Goal: Task Accomplishment & Management: Use online tool/utility

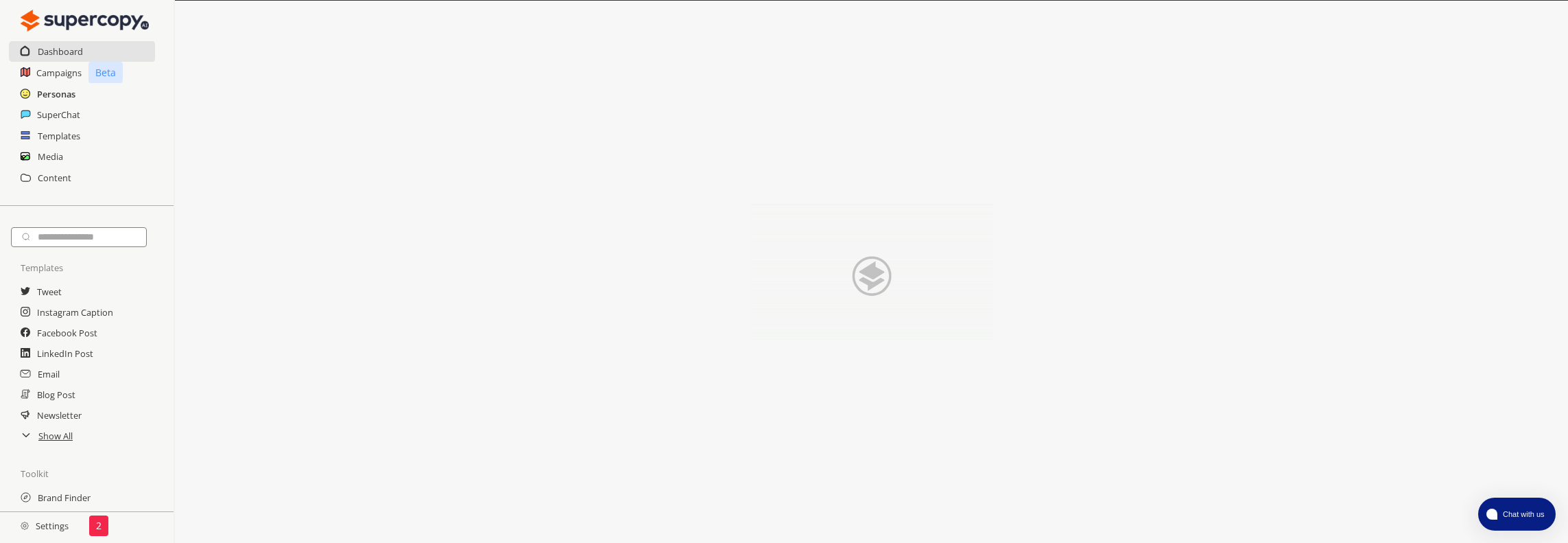
click at [61, 100] on h2 "Personas" at bounding box center [56, 94] width 38 height 21
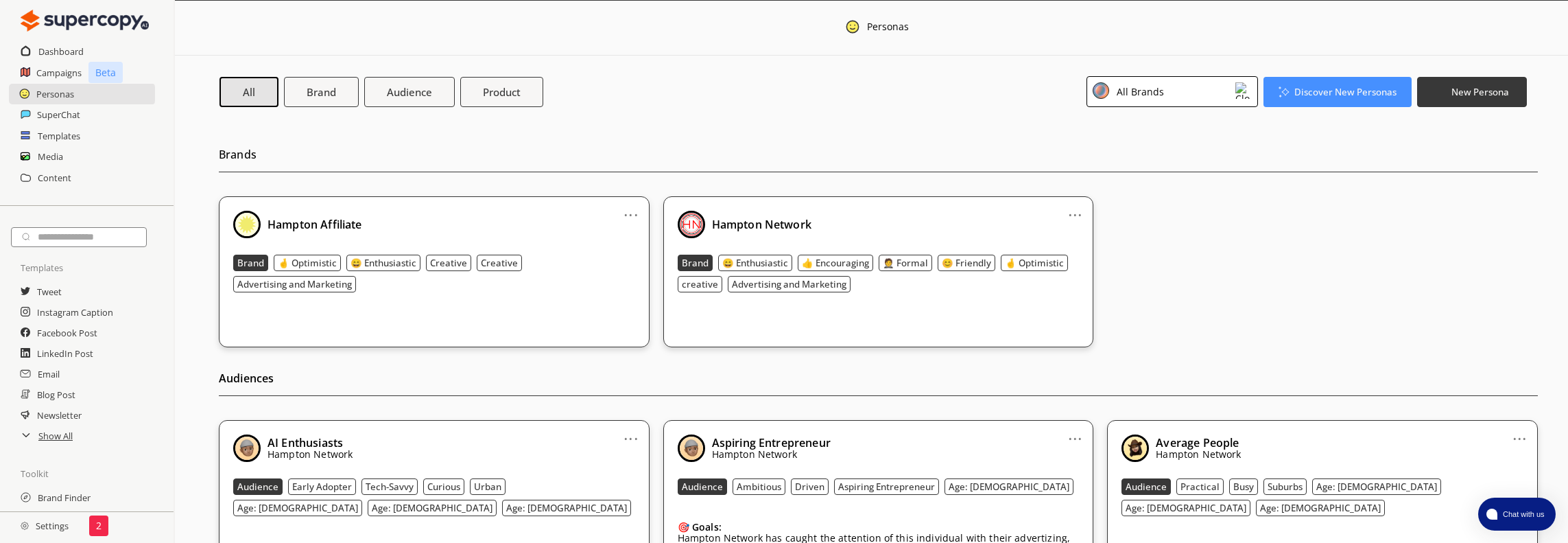
click at [1243, 92] on img at bounding box center [1243, 90] width 16 height 16
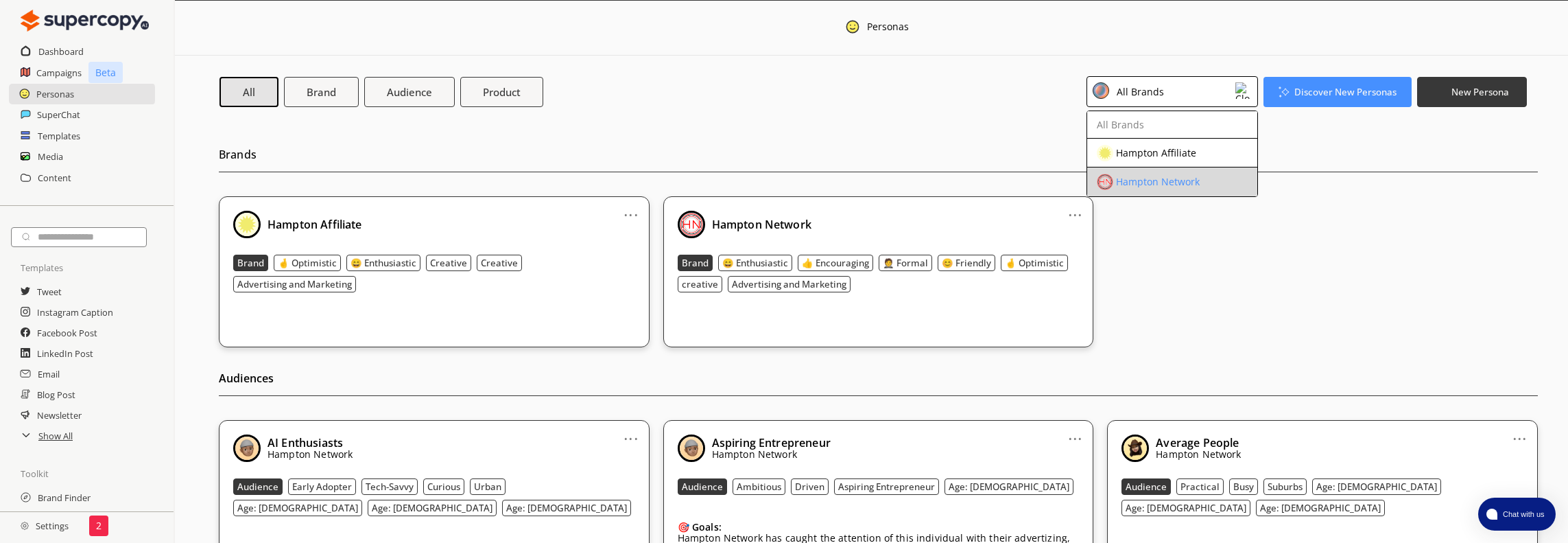
click at [1180, 176] on div "Hampton Network" at bounding box center [1158, 181] width 84 height 11
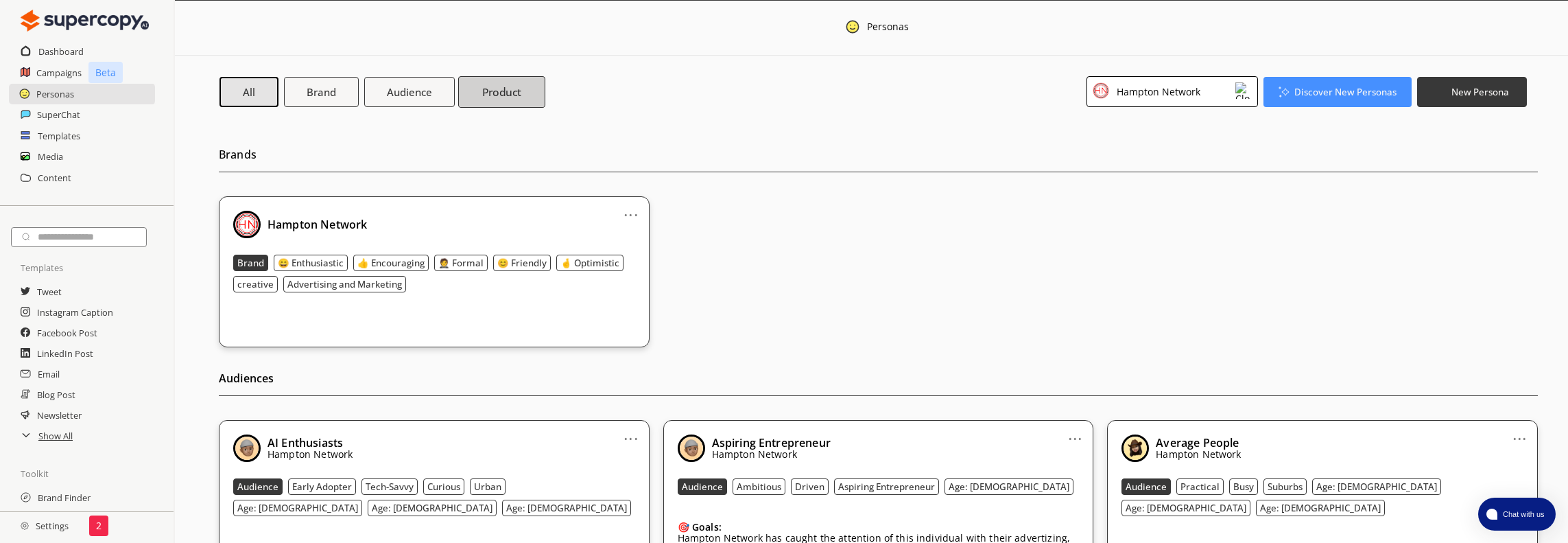
click at [521, 90] on b "Product" at bounding box center [502, 91] width 40 height 15
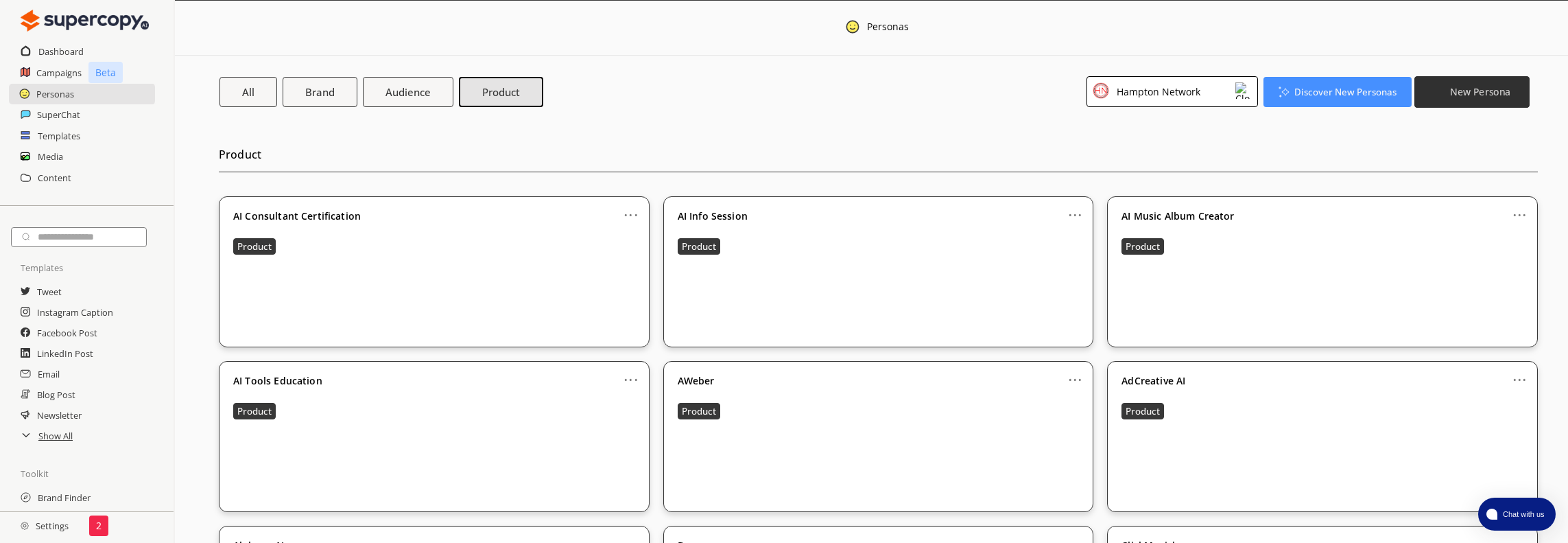
click at [1476, 103] on button "New Persona" at bounding box center [1471, 91] width 115 height 32
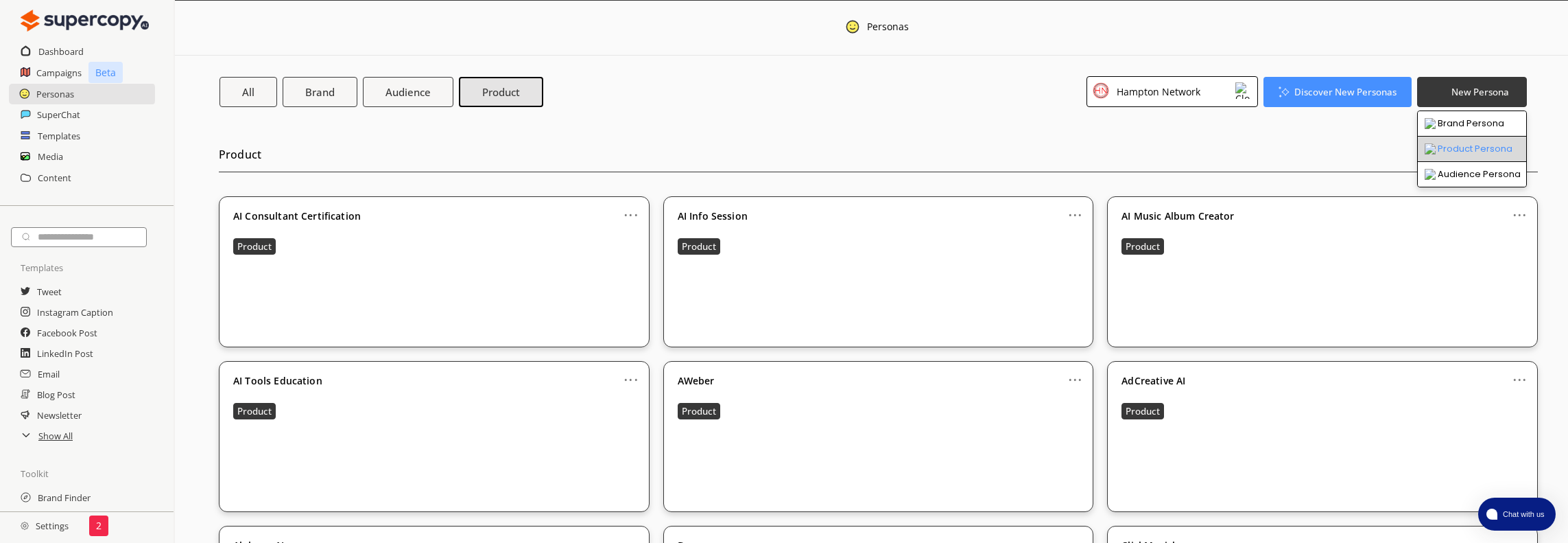
click at [1472, 143] on li "Product Persona" at bounding box center [1471, 150] width 109 height 26
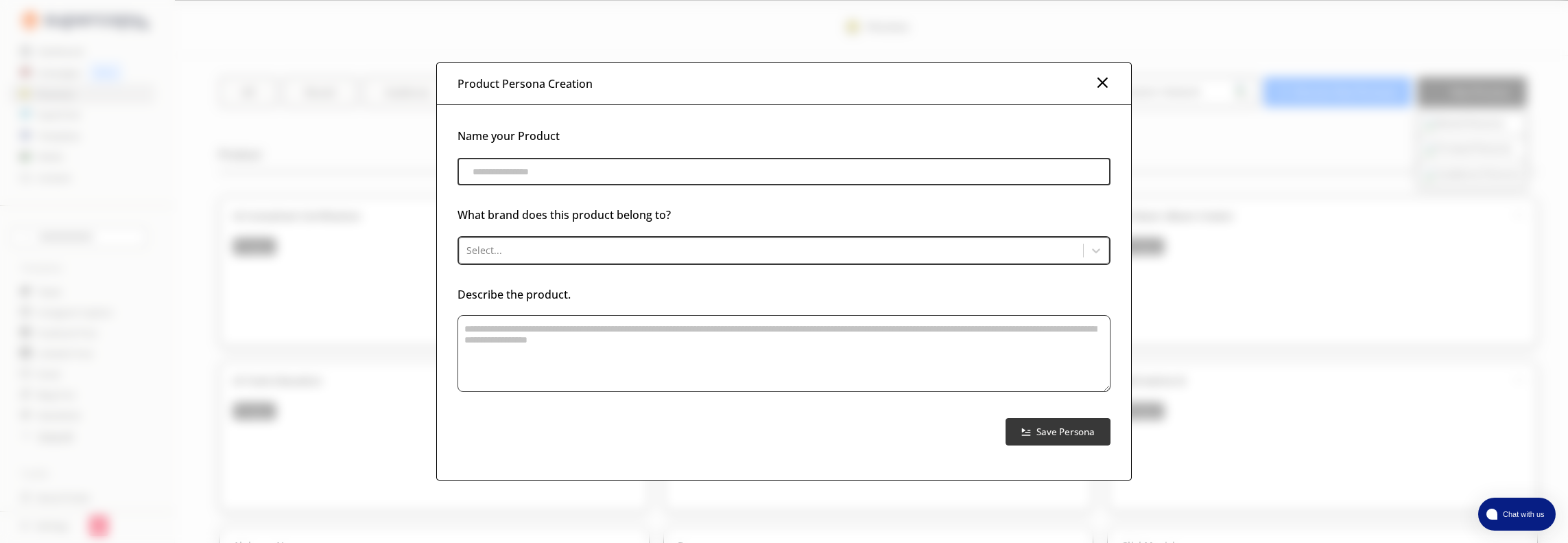
click at [581, 179] on input "product-persona-input-input" at bounding box center [784, 172] width 653 height 27
type input "**********"
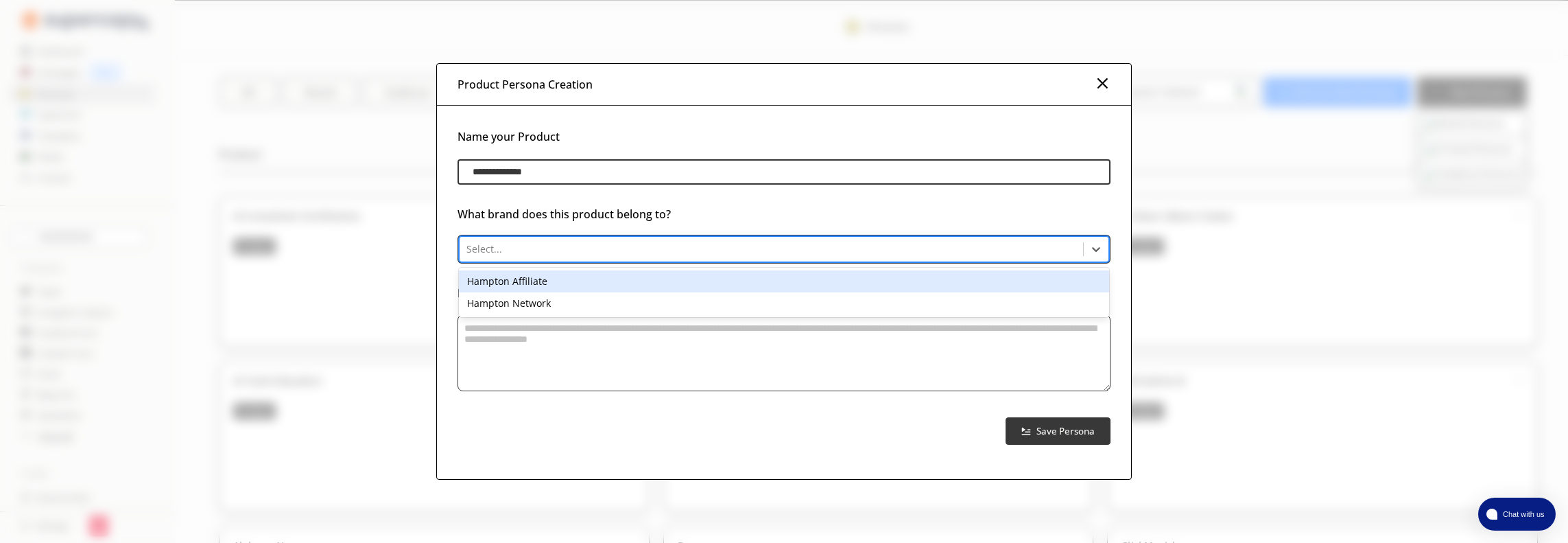
click at [592, 245] on div at bounding box center [771, 249] width 610 height 14
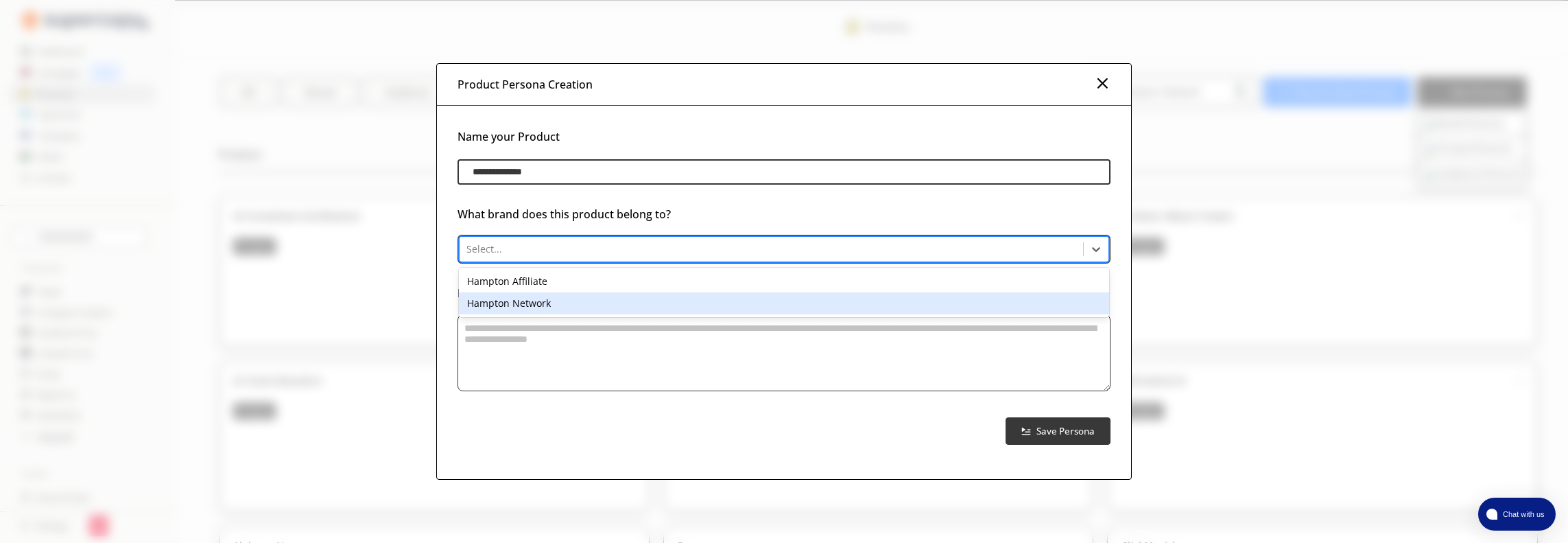
click at [569, 301] on div "Hampton Network" at bounding box center [784, 304] width 651 height 22
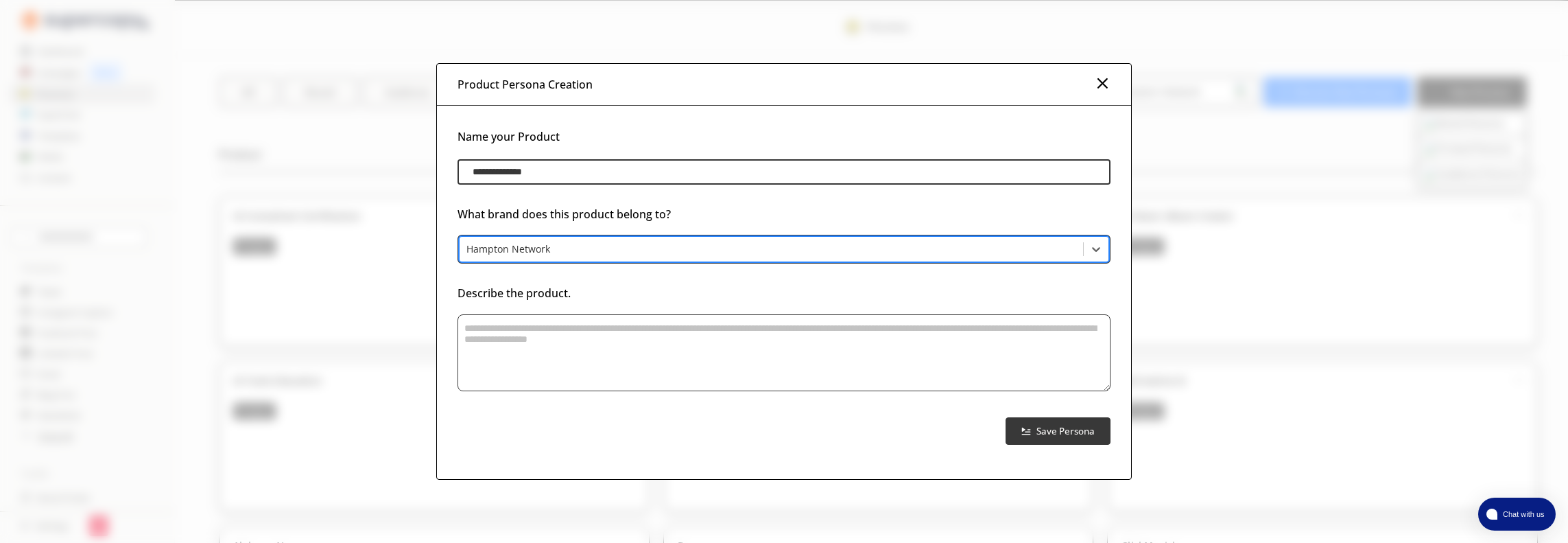
click at [550, 325] on textarea "product-persona-input-textarea" at bounding box center [784, 352] width 653 height 77
paste textarea "**********"
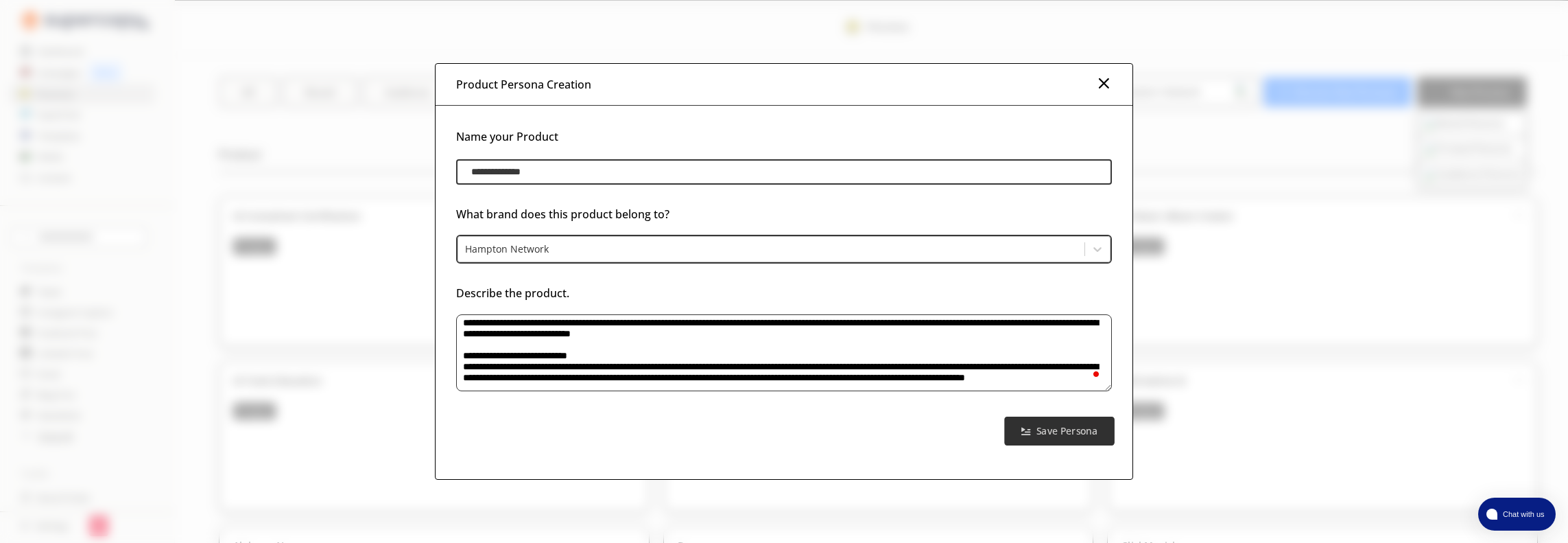
type textarea "**********"
click at [1078, 428] on b "Save Persona" at bounding box center [1066, 430] width 61 height 13
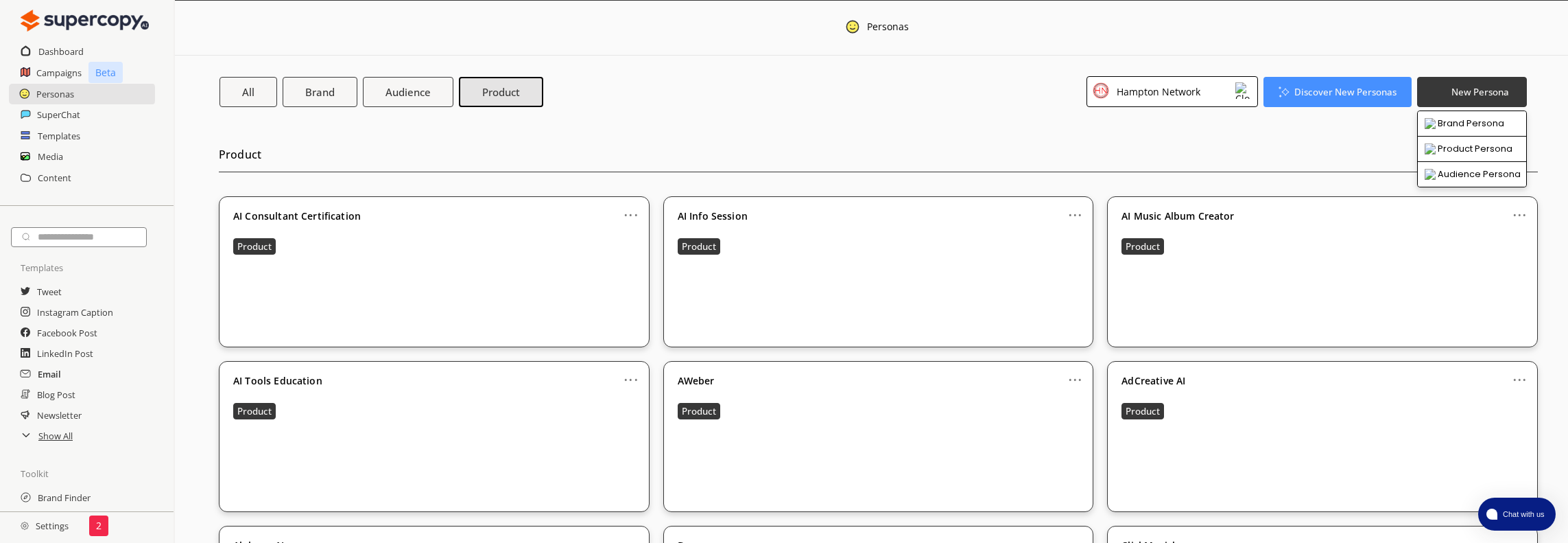
click at [47, 376] on h2 "Email" at bounding box center [49, 374] width 23 height 21
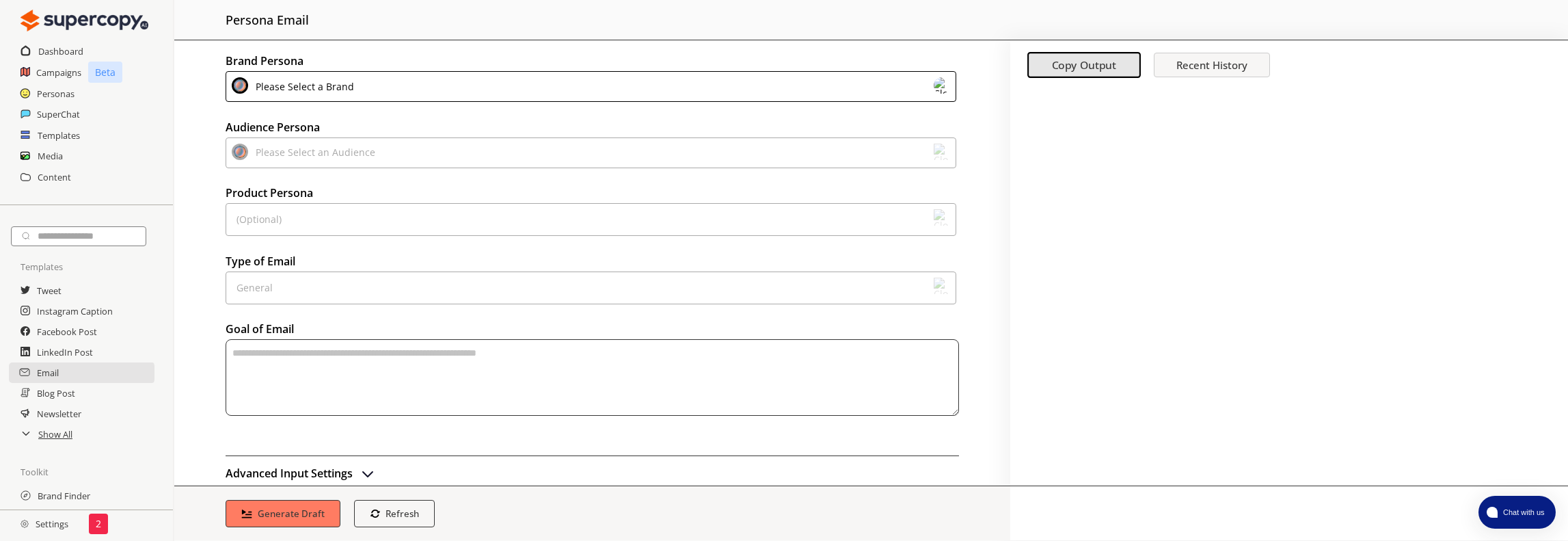
click at [432, 76] on div "Please Select a Brand" at bounding box center [591, 86] width 731 height 31
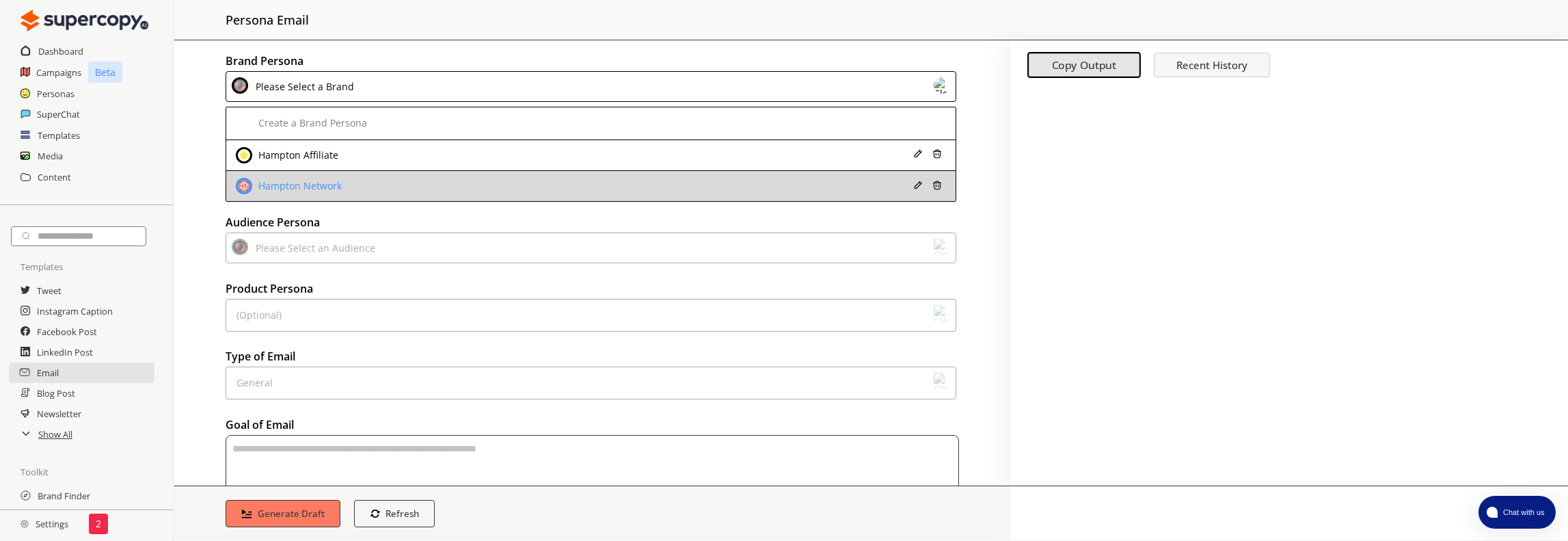
click at [378, 182] on div "Hampton Network" at bounding box center [523, 186] width 575 height 16
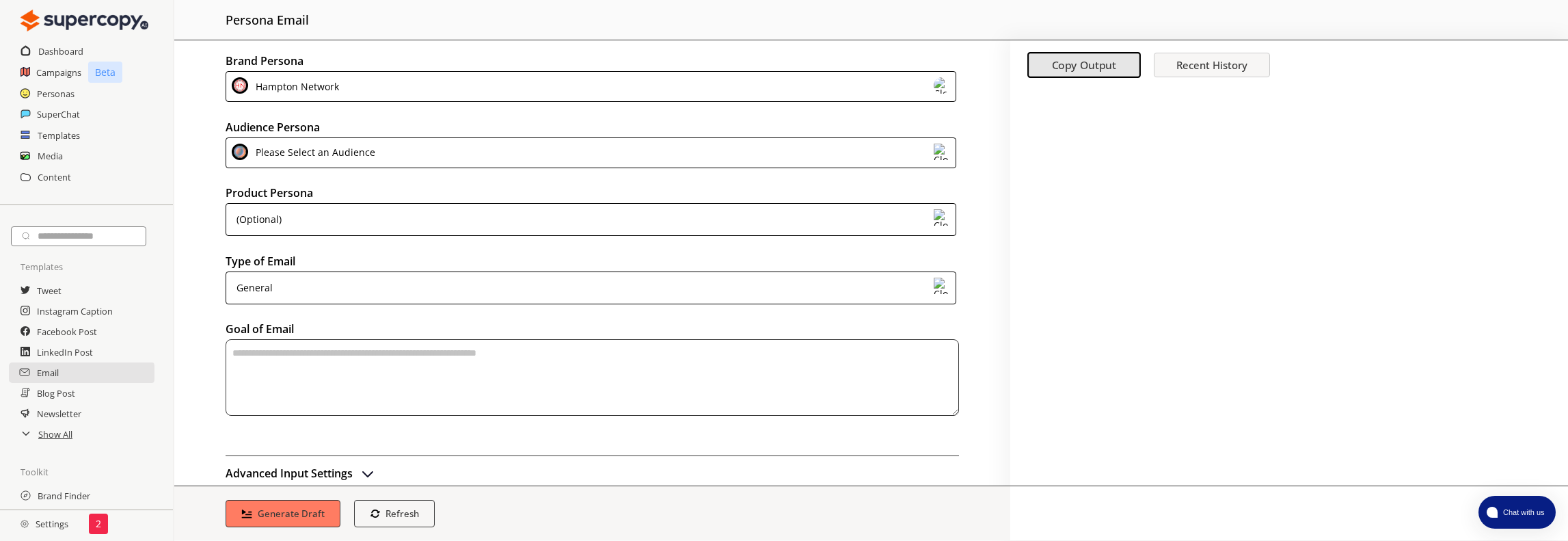
click at [377, 159] on div "Please Select an Audience" at bounding box center [591, 153] width 731 height 31
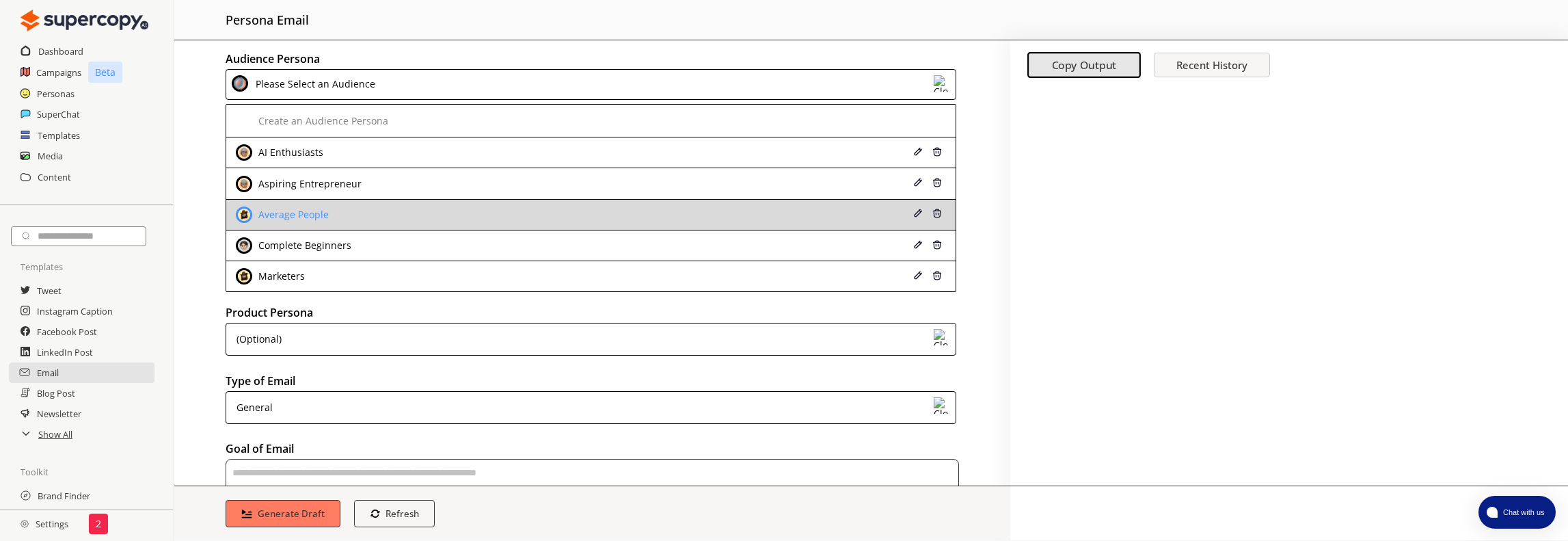
click at [347, 211] on div "Average People" at bounding box center [523, 214] width 575 height 16
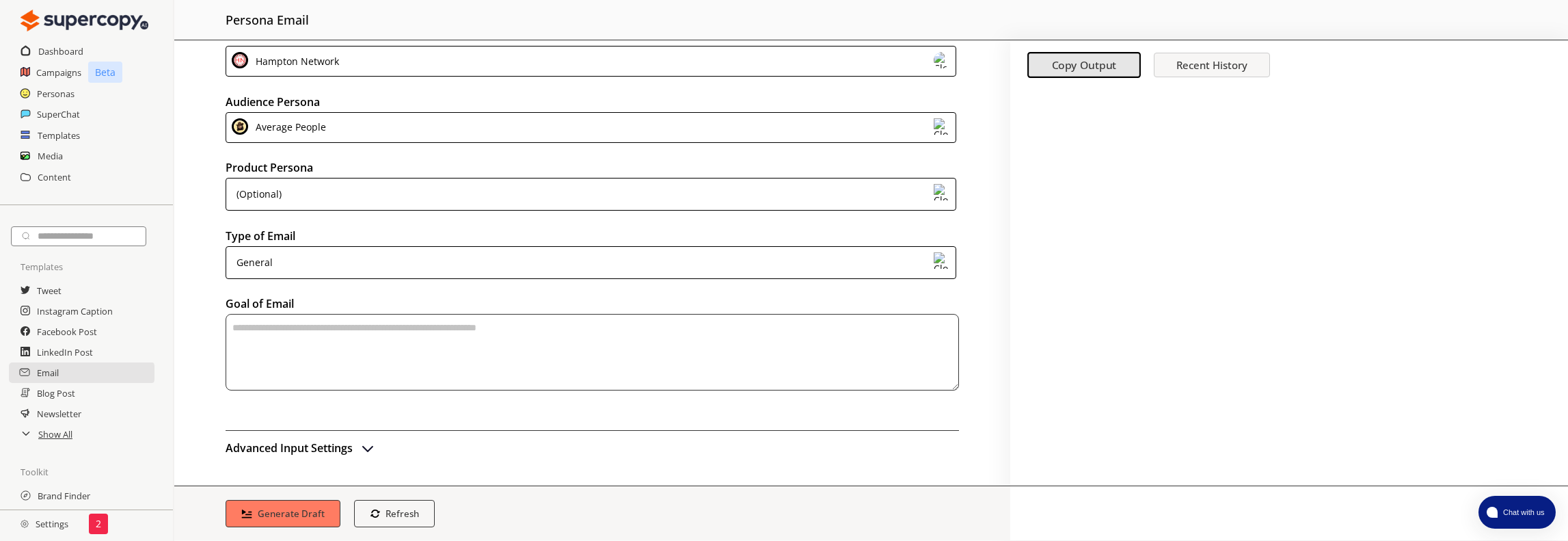
scroll to position [22, 0]
click at [333, 199] on div "(Optional)" at bounding box center [591, 198] width 731 height 33
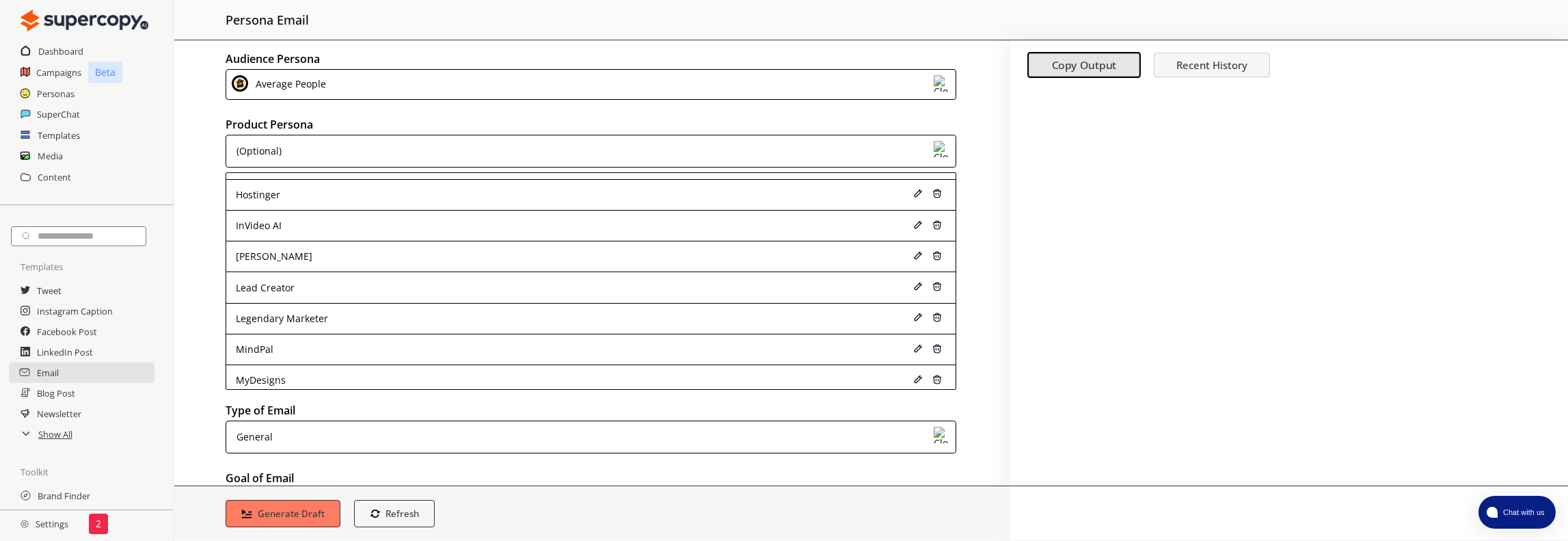
scroll to position [607, 0]
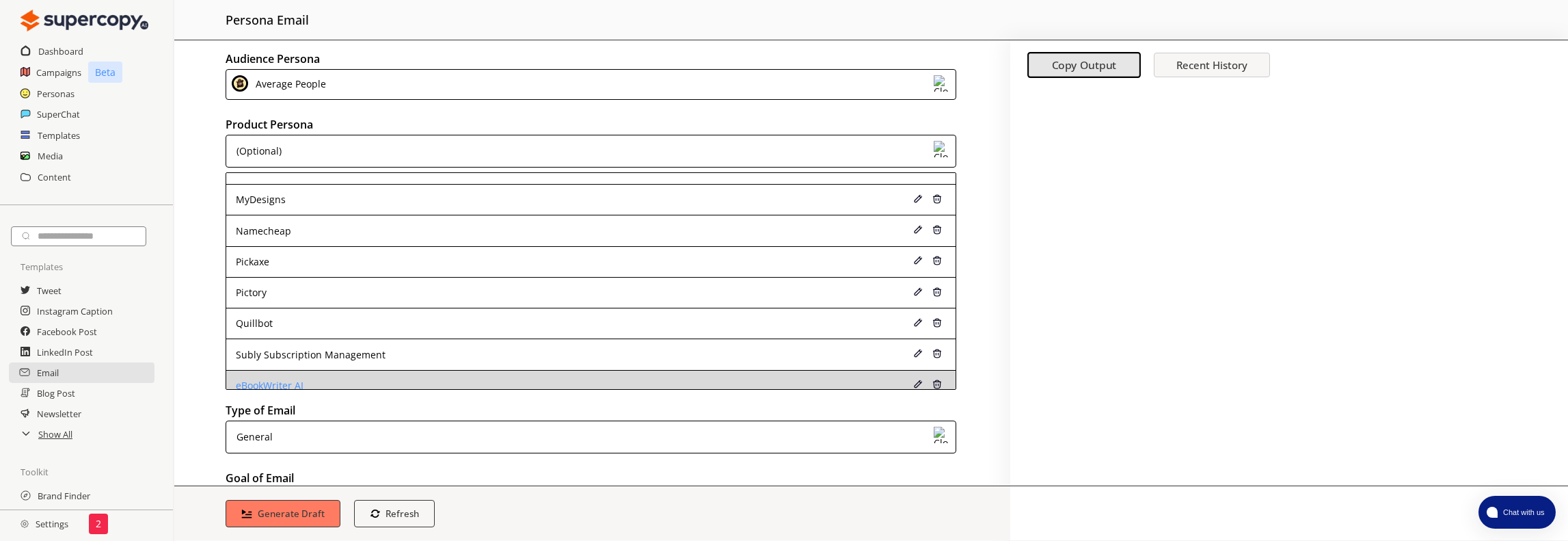
click at [309, 380] on div "eBookWriter AI" at bounding box center [523, 385] width 575 height 11
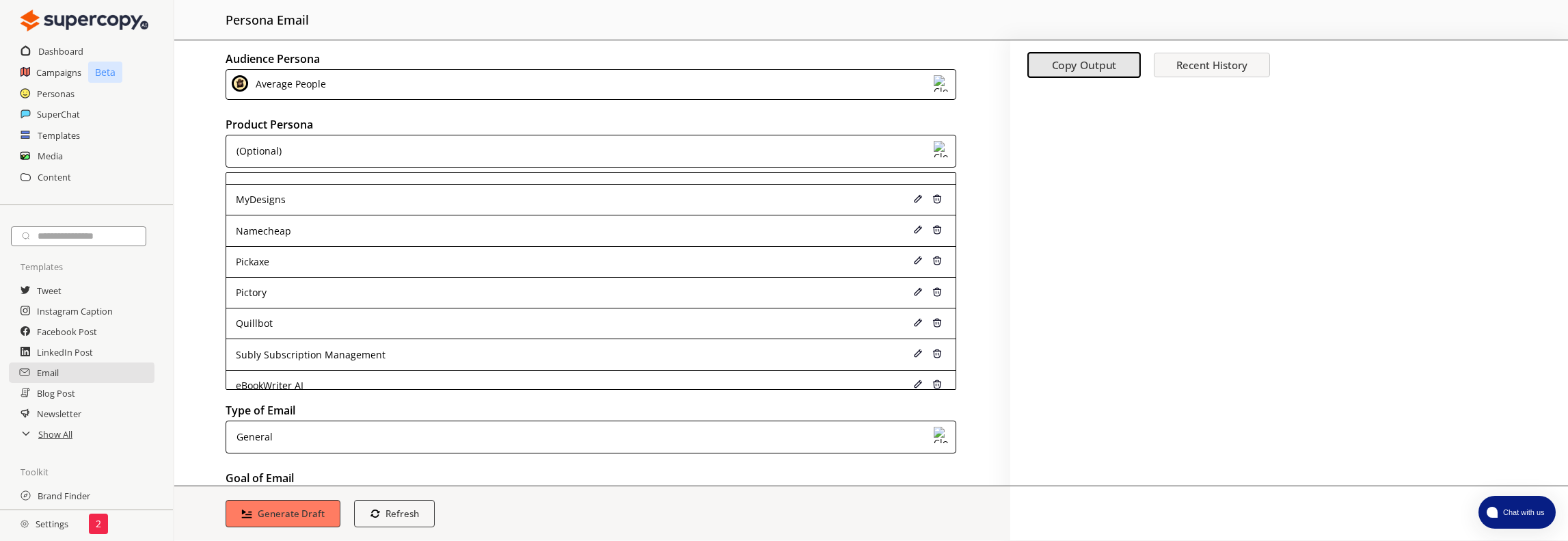
scroll to position [22, 0]
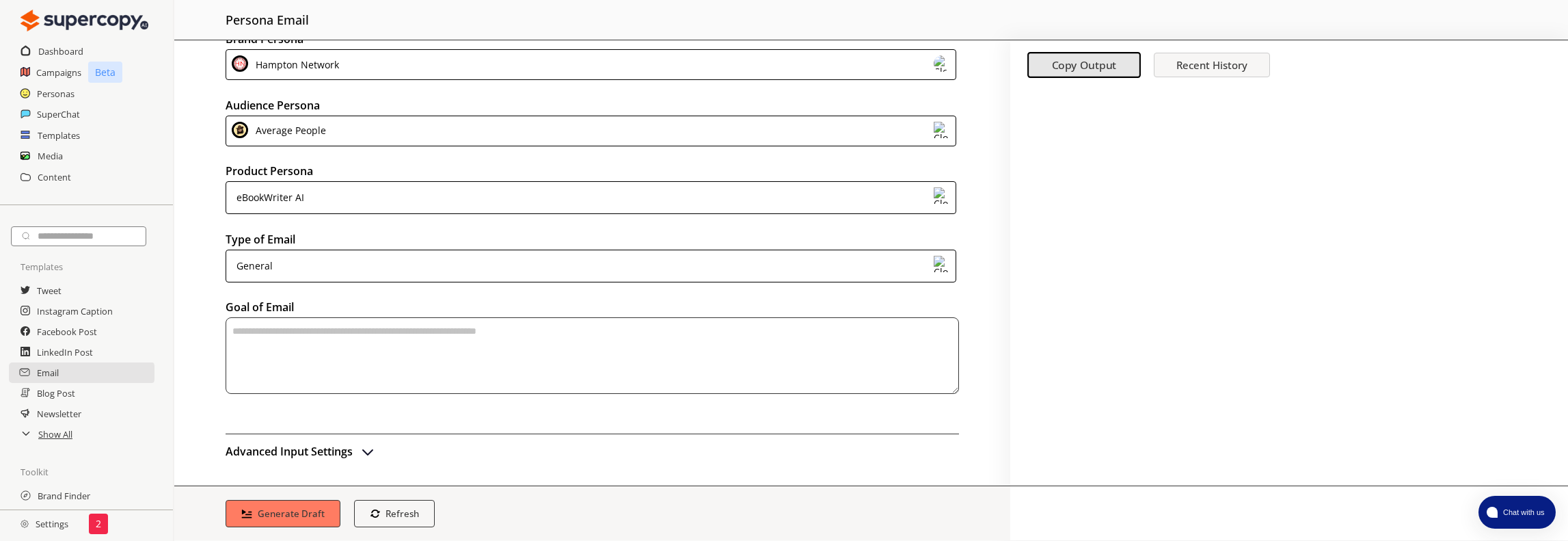
click at [306, 271] on div "General" at bounding box center [591, 266] width 731 height 33
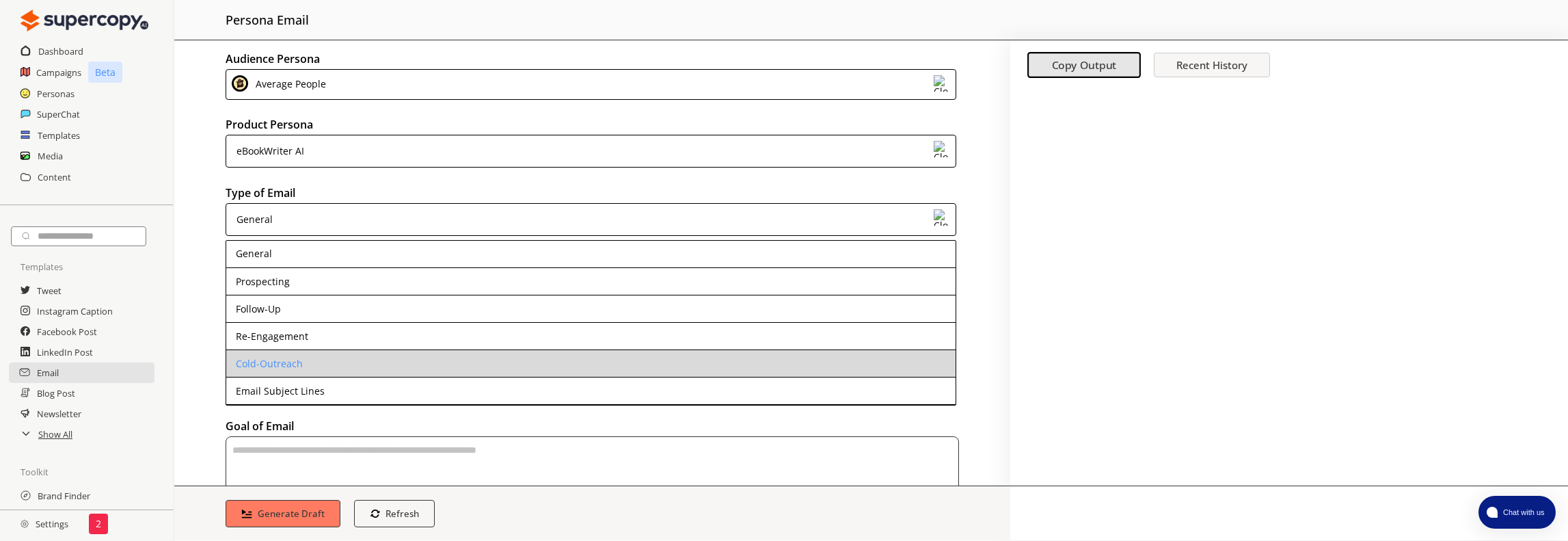
click at [302, 368] on li "Cold-Outreach" at bounding box center [591, 364] width 729 height 27
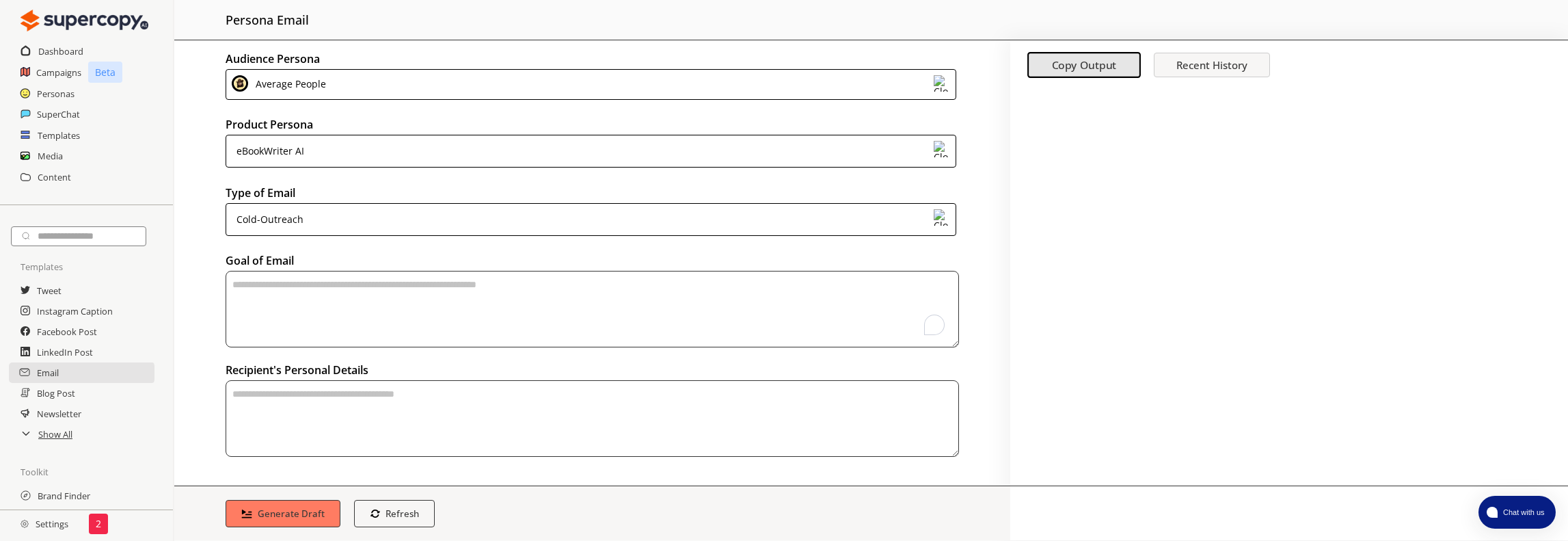
click at [296, 289] on textarea "To enrich screen reader interactions, please activate Accessibility in Grammarl…" at bounding box center [592, 309] width 734 height 77
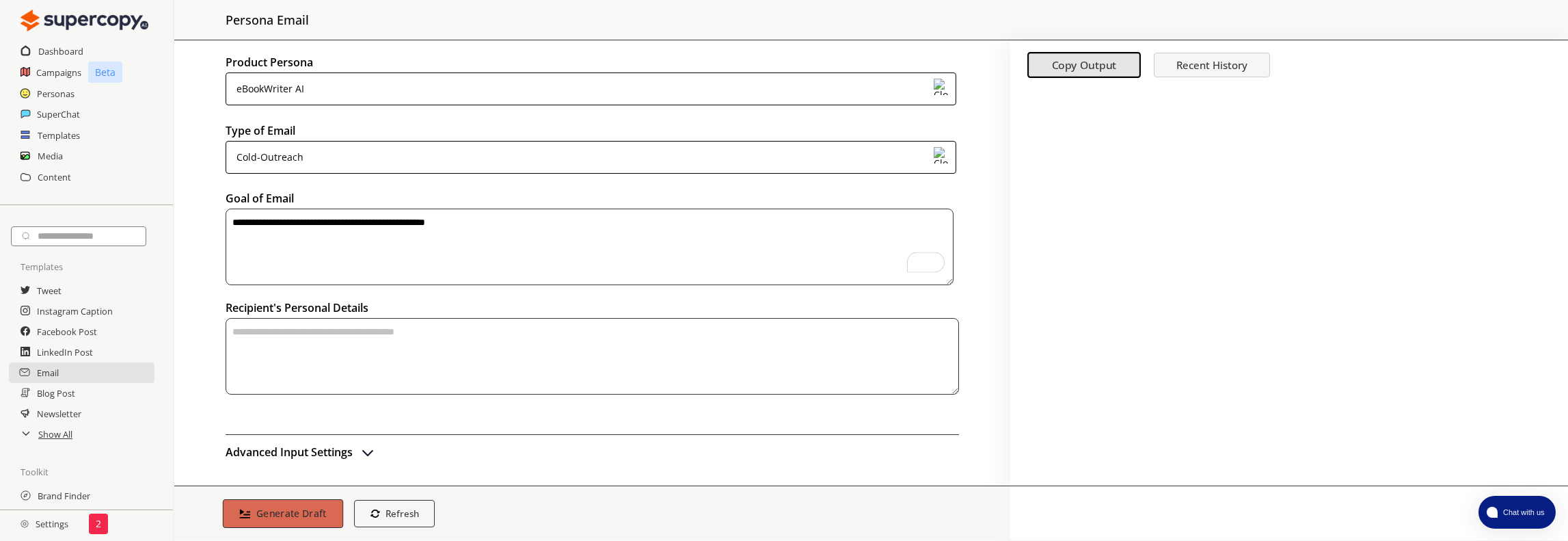
type textarea "**********"
click at [309, 519] on b "Generate Draft" at bounding box center [291, 512] width 71 height 13
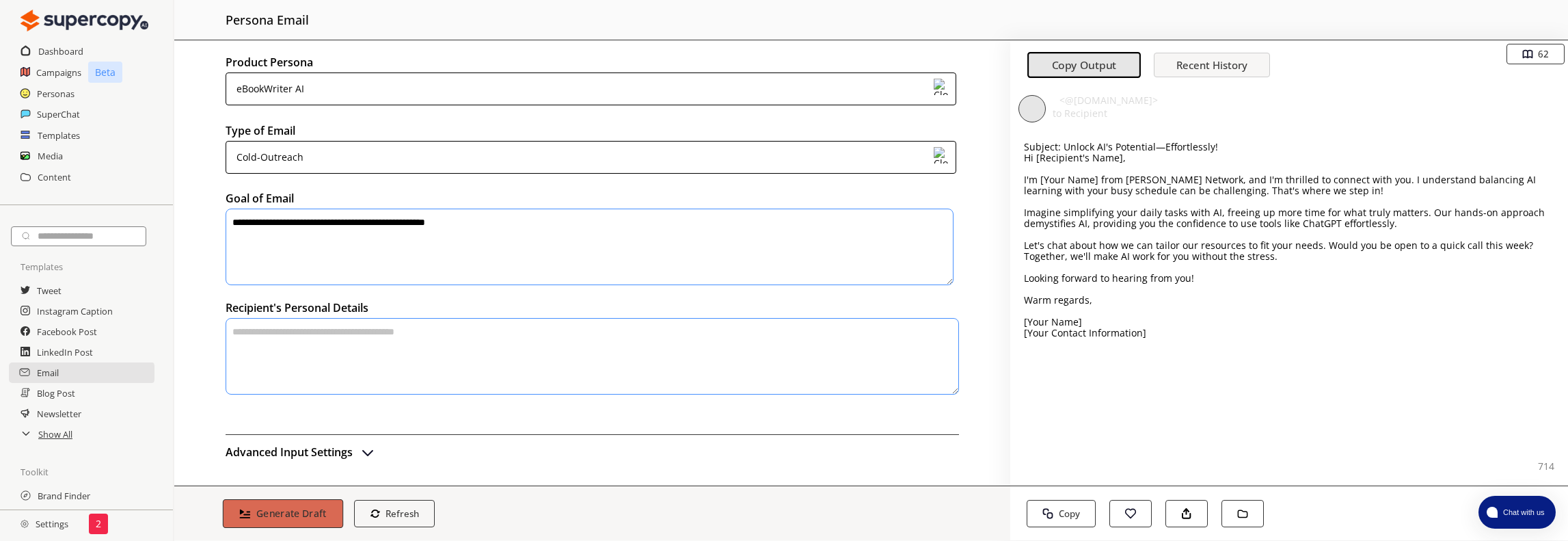
click at [260, 509] on b "Generate Draft" at bounding box center [291, 512] width 71 height 13
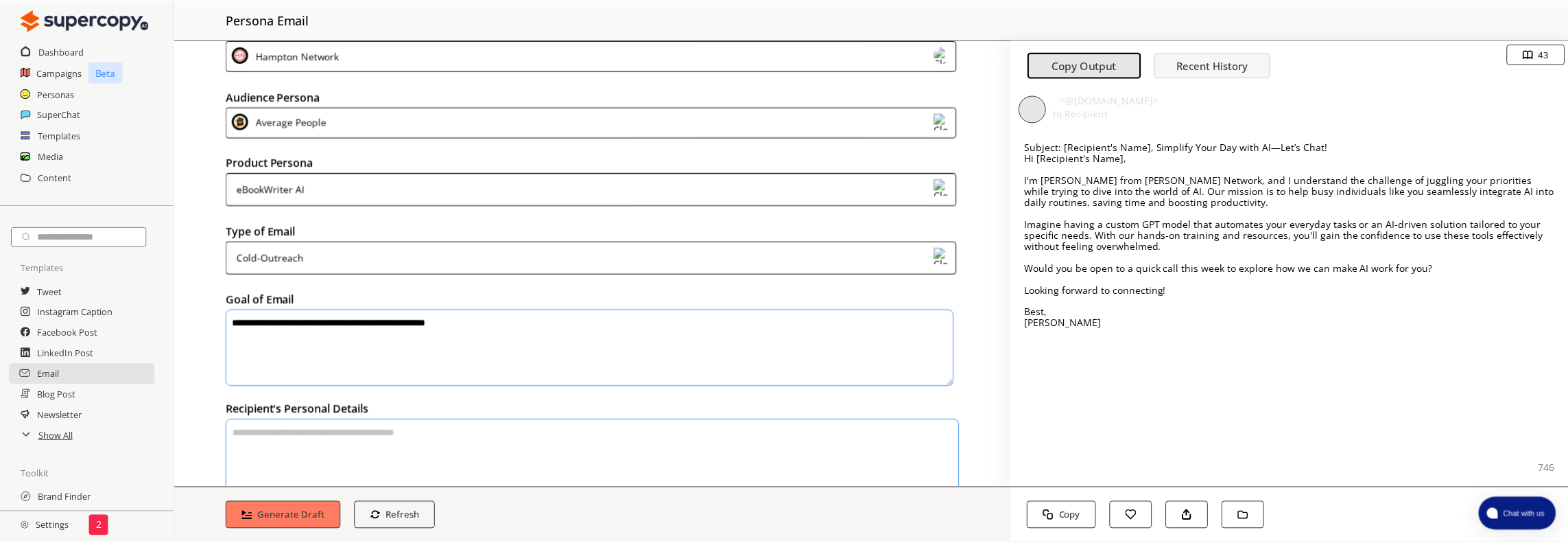
scroll to position [0, 0]
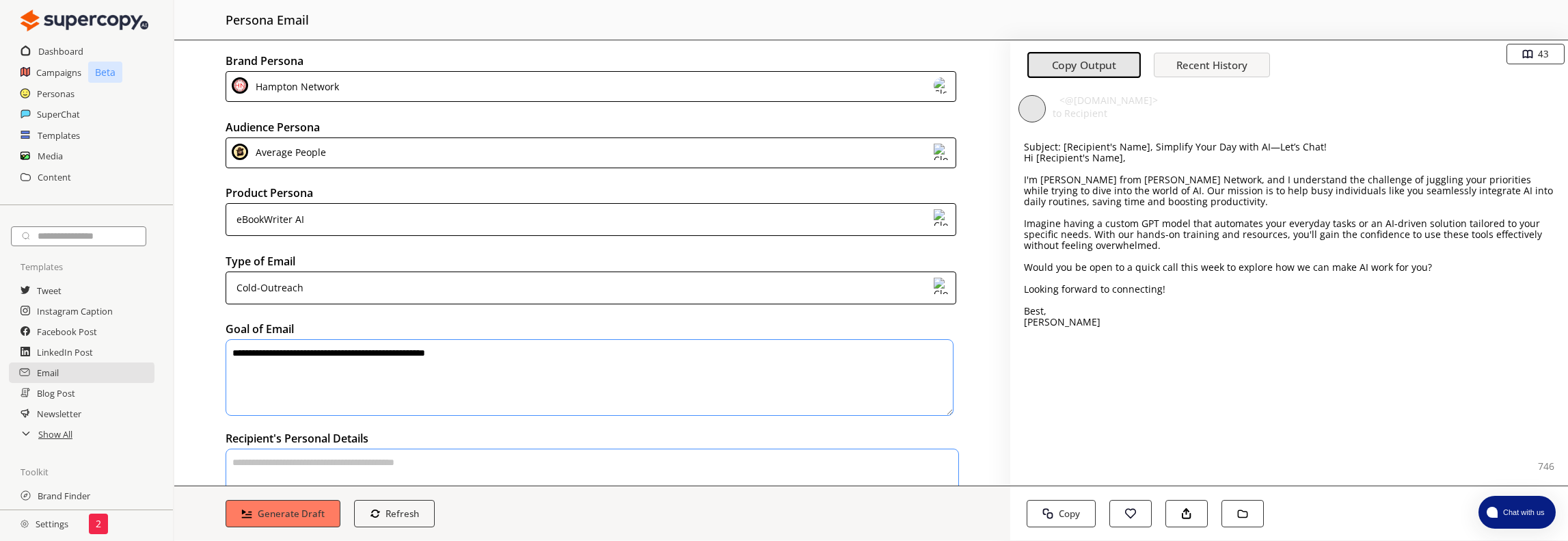
drag, startPoint x: 61, startPoint y: 91, endPoint x: 119, endPoint y: 98, distance: 58.4
click at [61, 91] on h2 "Personas" at bounding box center [55, 94] width 37 height 20
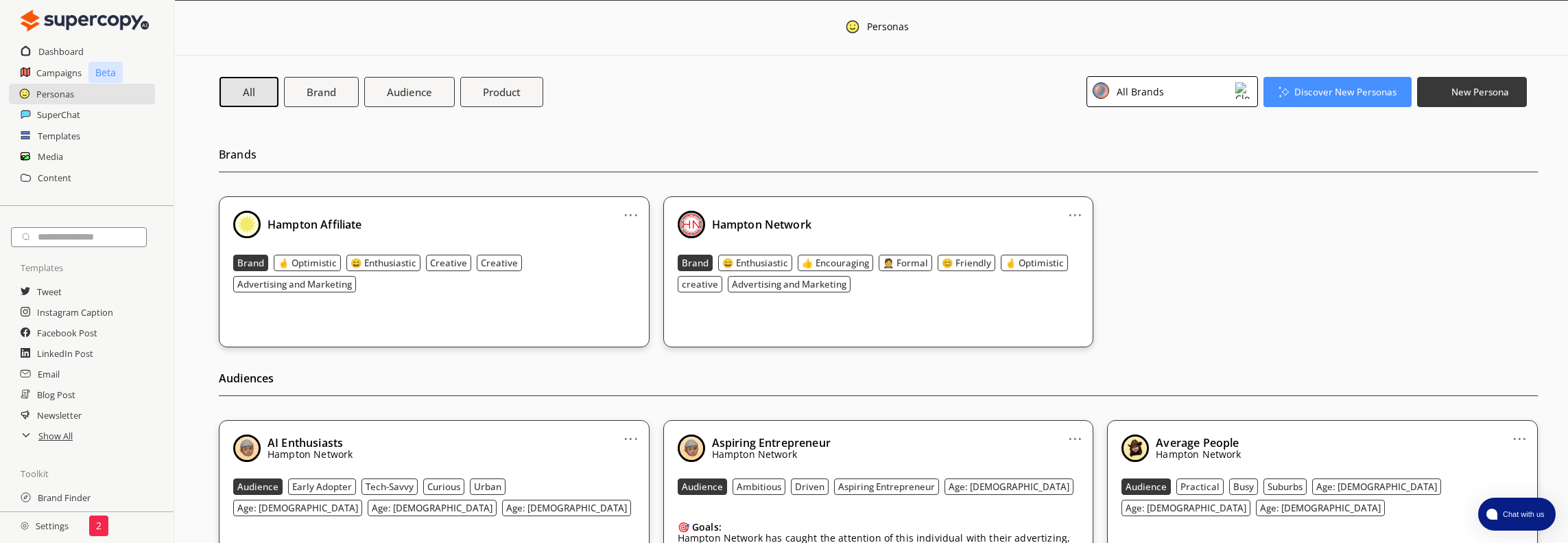
click at [1161, 88] on div "All Brands" at bounding box center [1137, 91] width 52 height 19
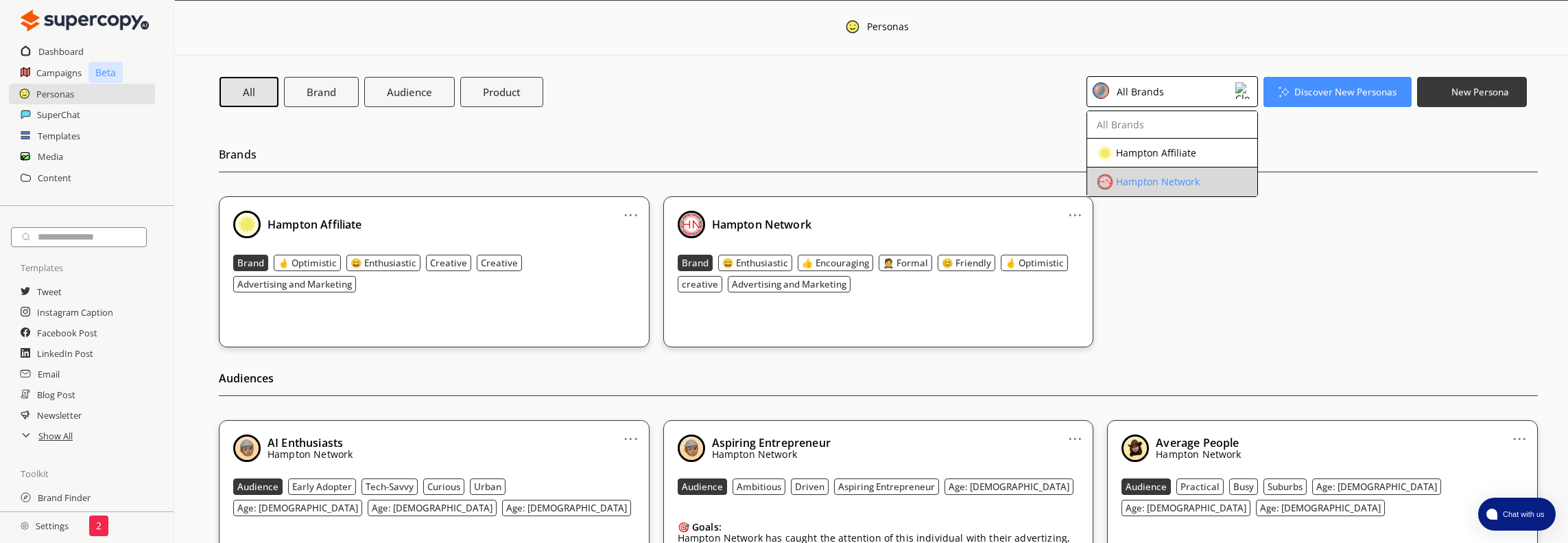
click at [1153, 176] on div "Hampton Network" at bounding box center [1158, 181] width 84 height 11
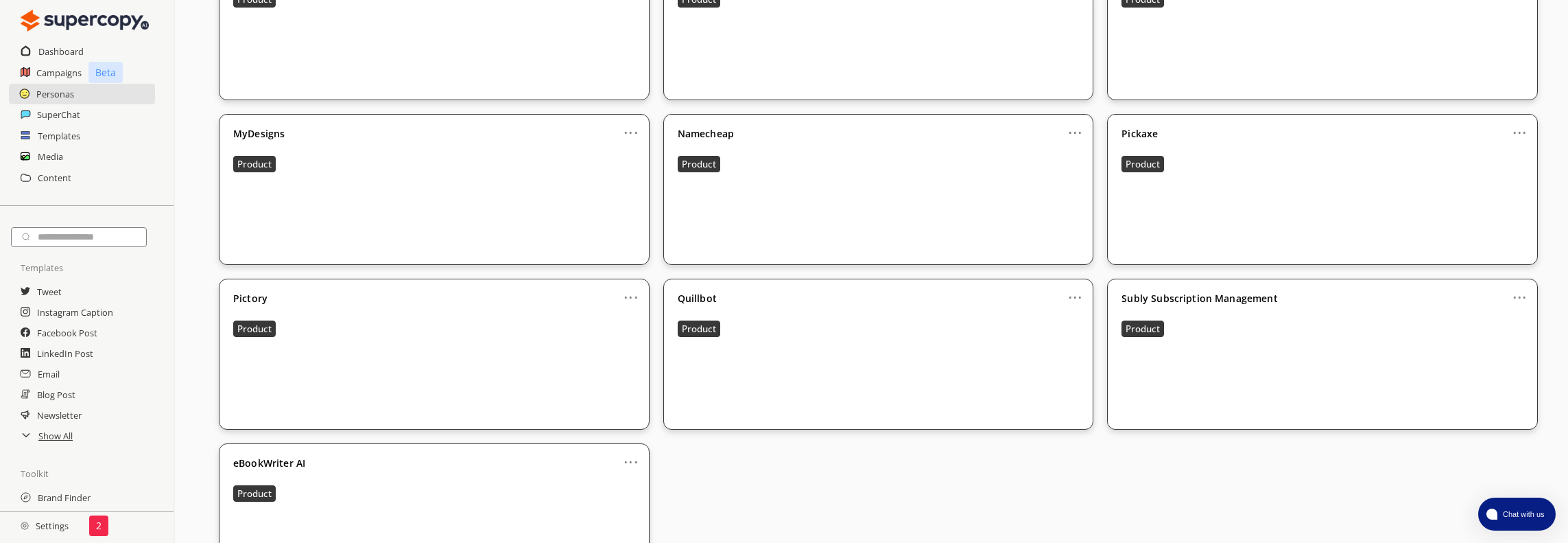
scroll to position [2050, 0]
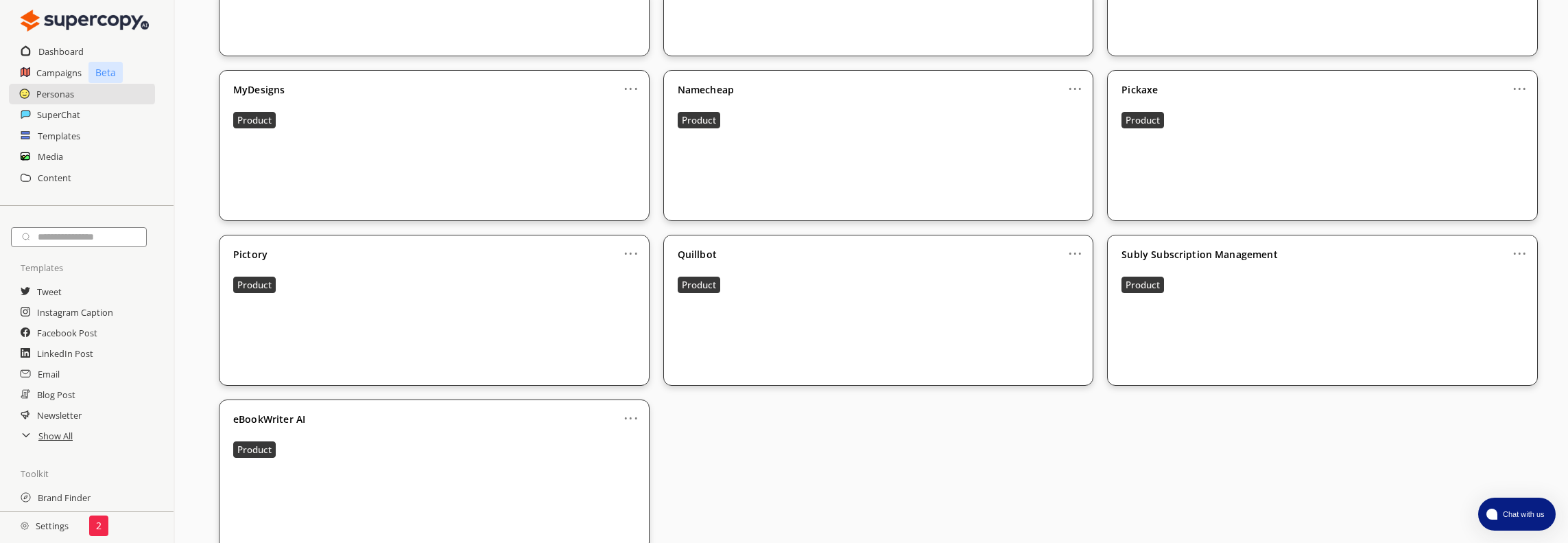
click at [628, 407] on link "..." at bounding box center [630, 412] width 15 height 11
click at [626, 428] on li "Edit" at bounding box center [615, 441] width 76 height 26
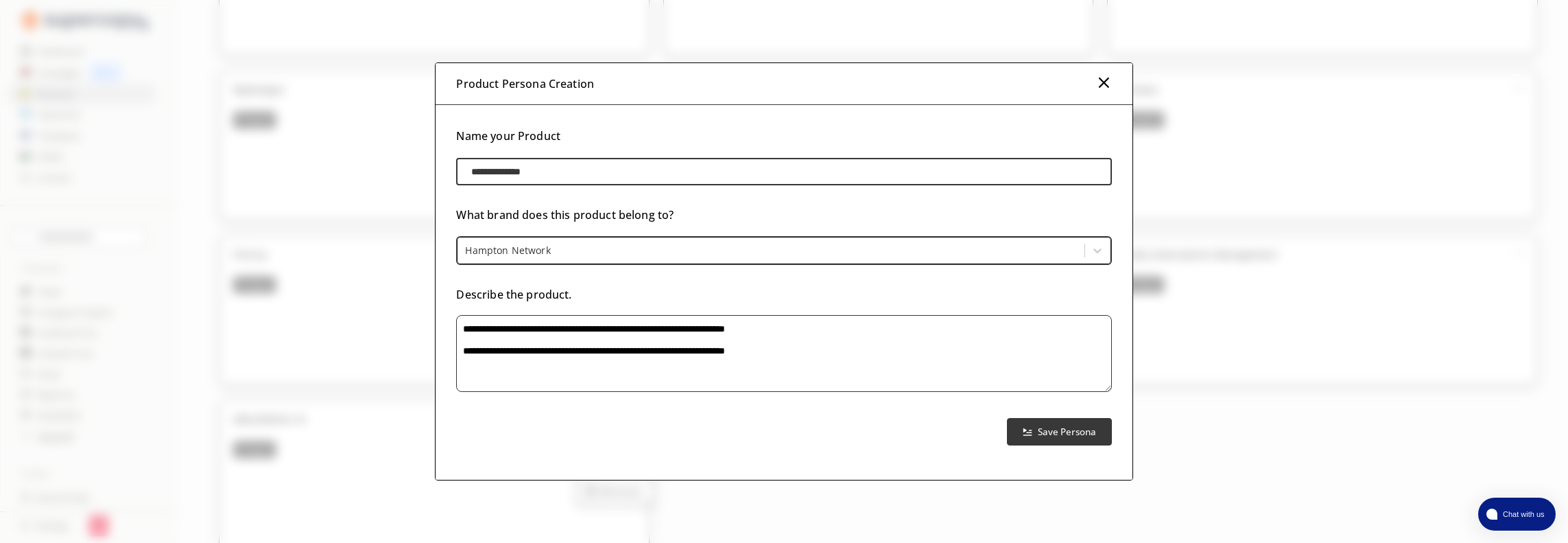
click at [872, 353] on textarea "product-persona-input-textarea" at bounding box center [783, 353] width 655 height 77
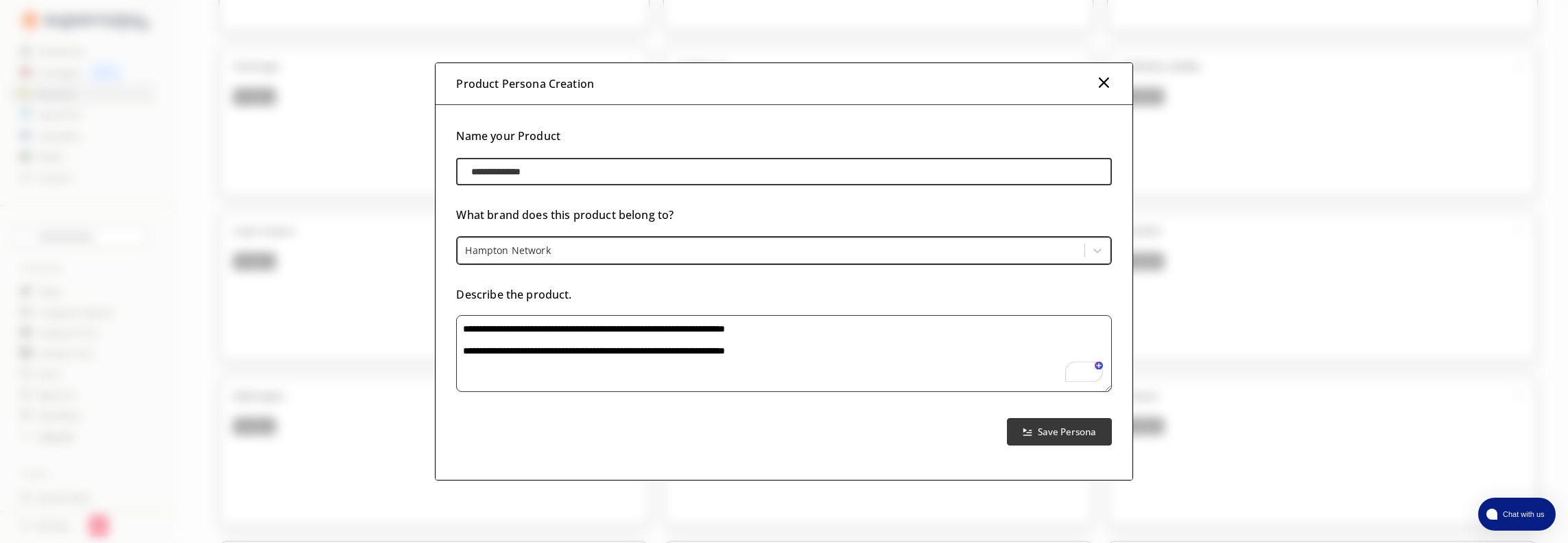
scroll to position [1775, 0]
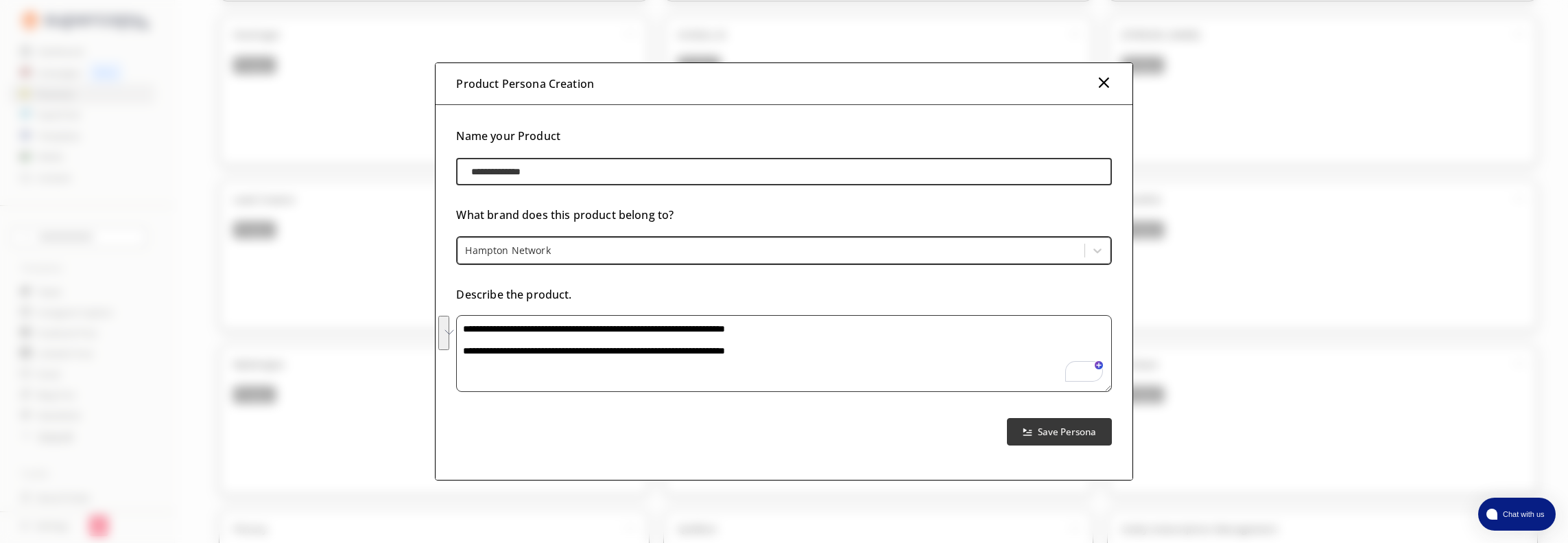
drag, startPoint x: 463, startPoint y: 328, endPoint x: 828, endPoint y: 358, distance: 366.2
click at [828, 358] on textarea "To enrich screen reader interactions, please activate Accessibility in Grammarl…" at bounding box center [783, 353] width 655 height 77
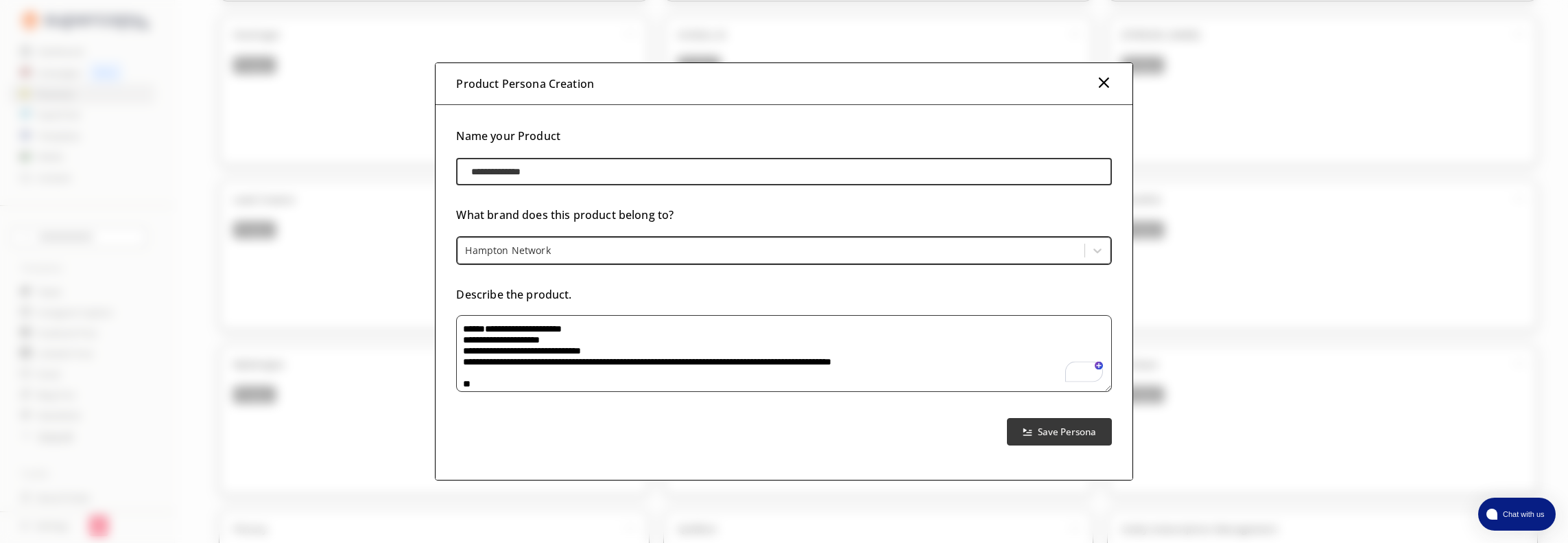
paste textarea "**********"
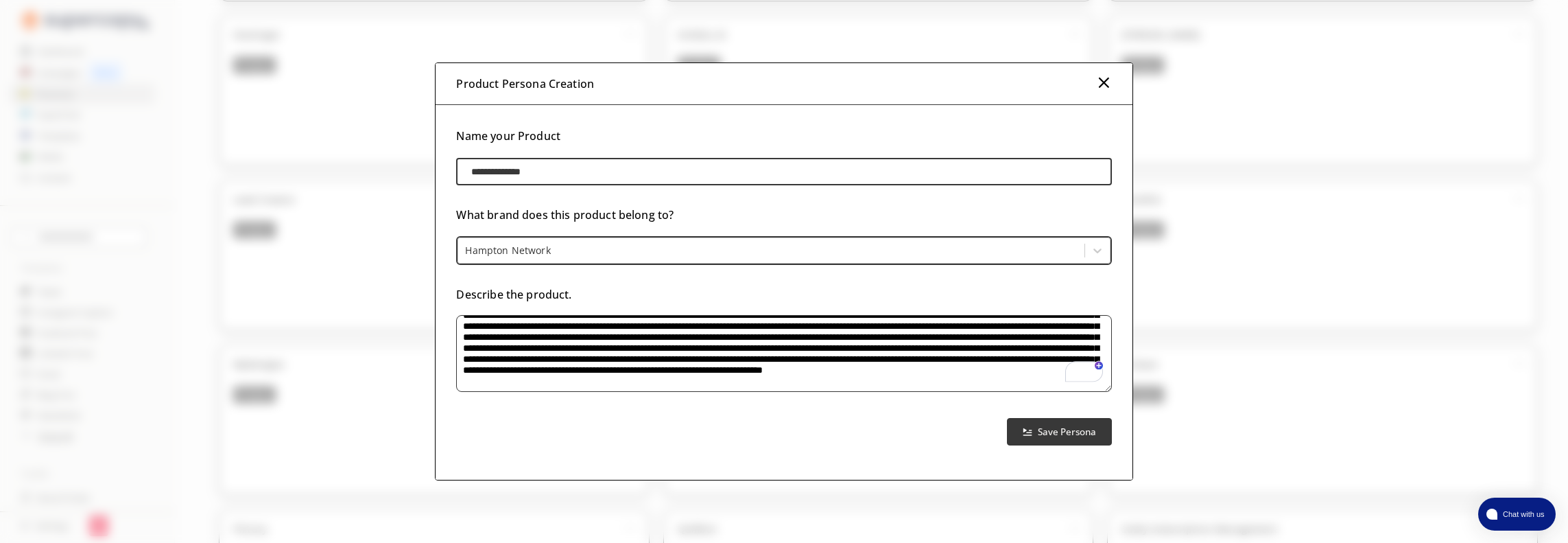
scroll to position [43, 0]
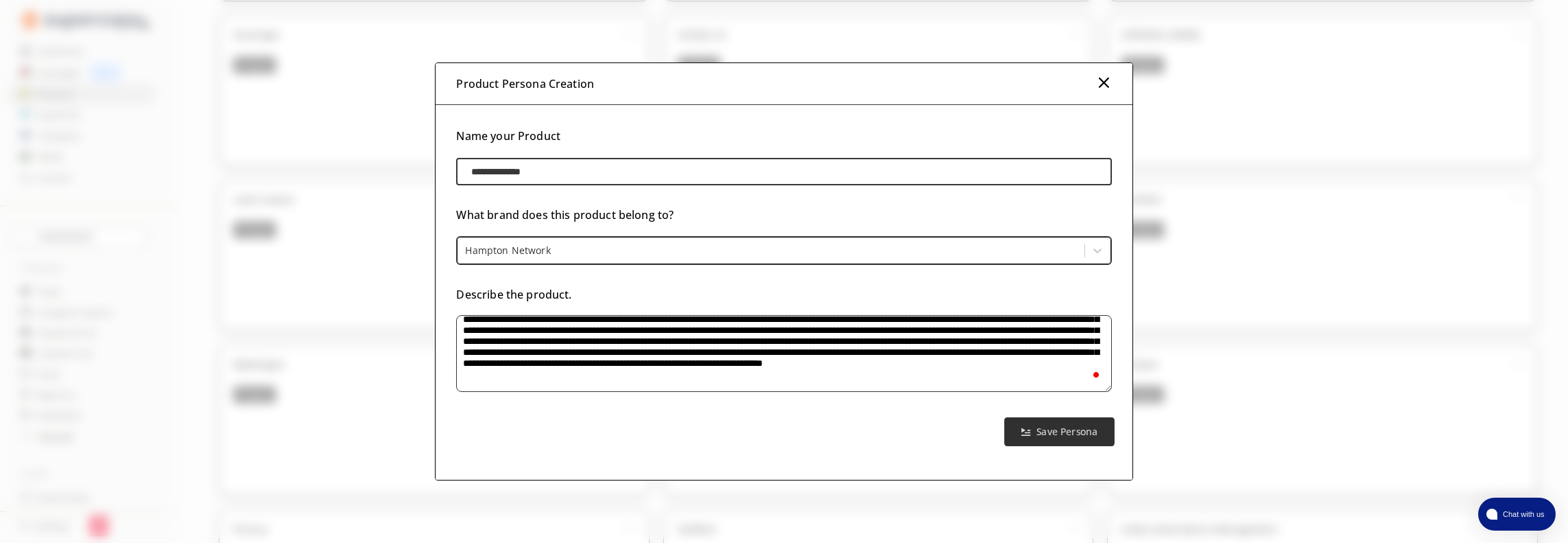
type textarea "**********"
click at [1041, 432] on b "Save Persona" at bounding box center [1066, 431] width 61 height 13
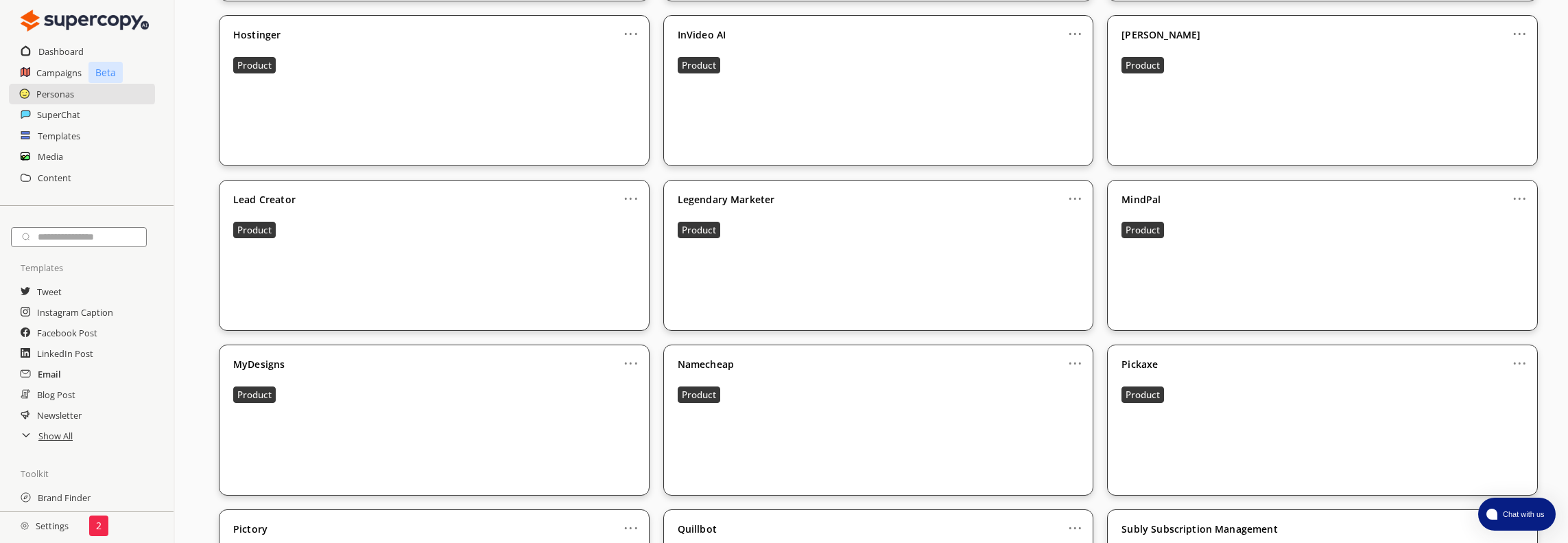
click at [54, 374] on h2 "Email" at bounding box center [49, 374] width 23 height 21
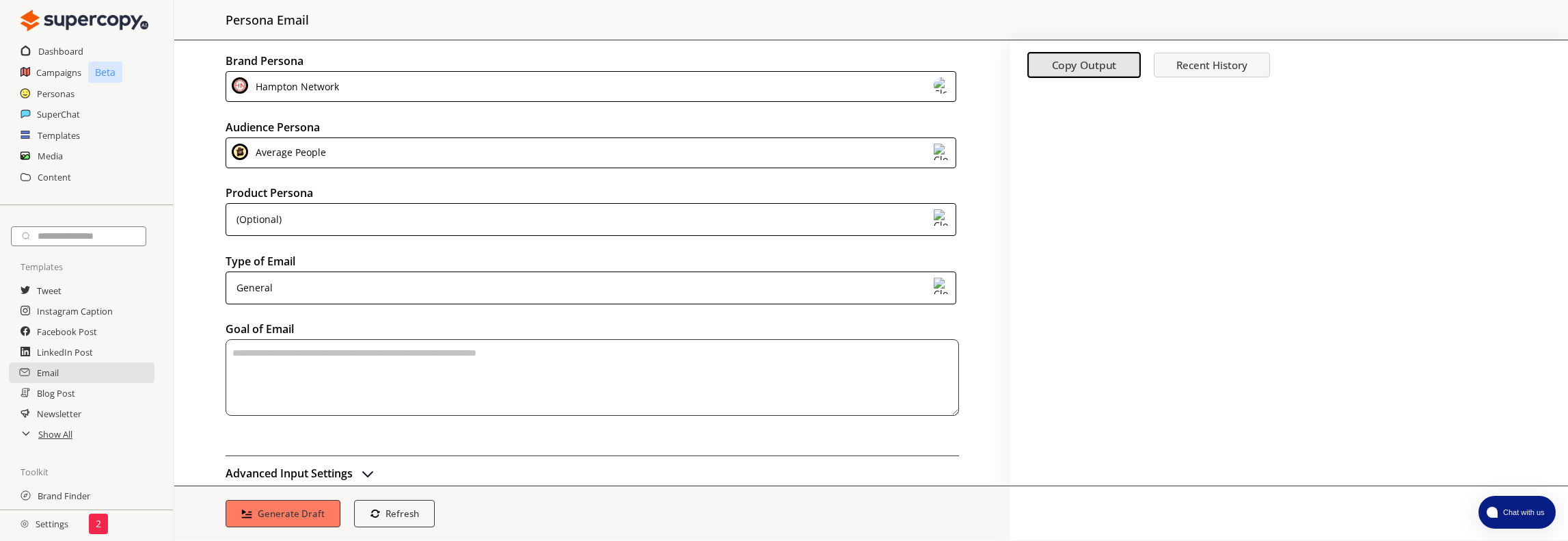
click at [369, 212] on div "(Optional)" at bounding box center [591, 219] width 731 height 33
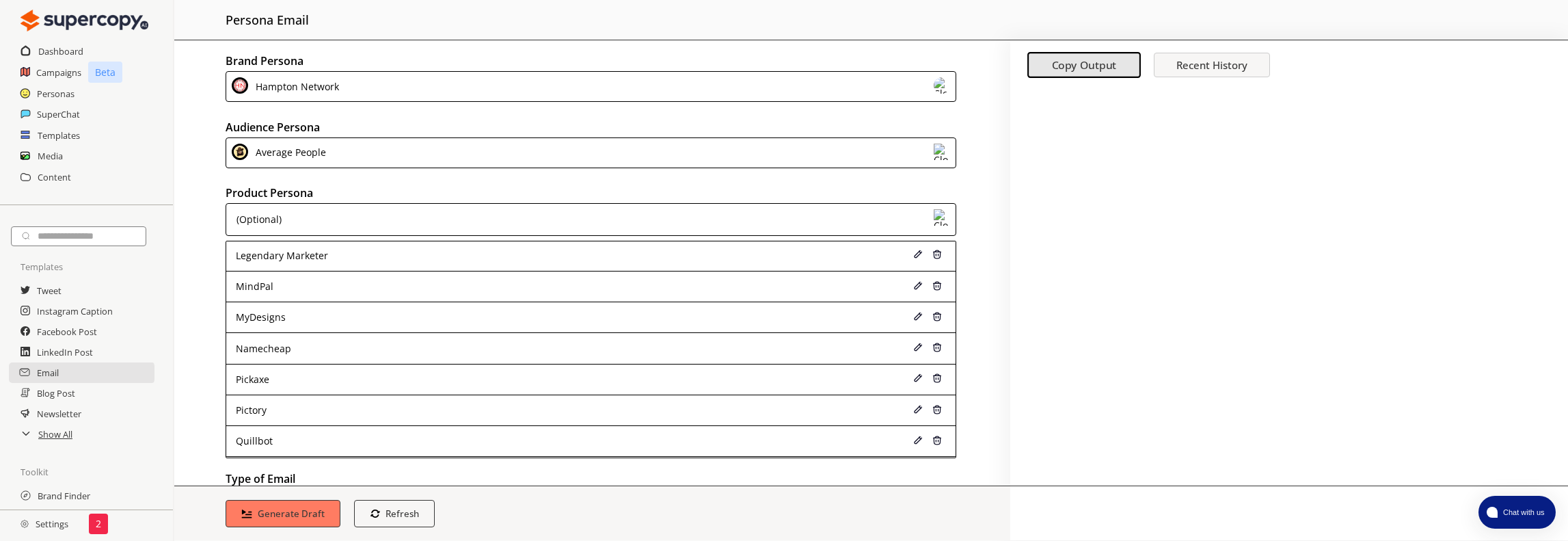
scroll to position [607, 0]
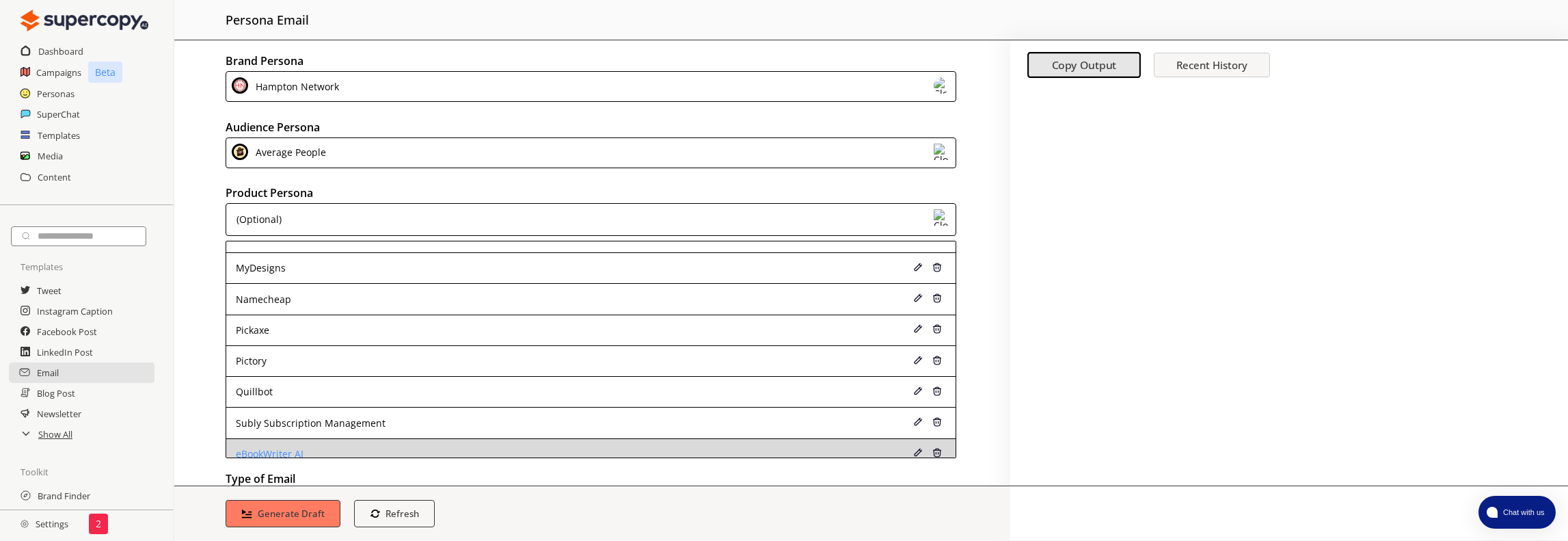
click at [279, 448] on div "eBookWriter AI" at bounding box center [523, 453] width 575 height 11
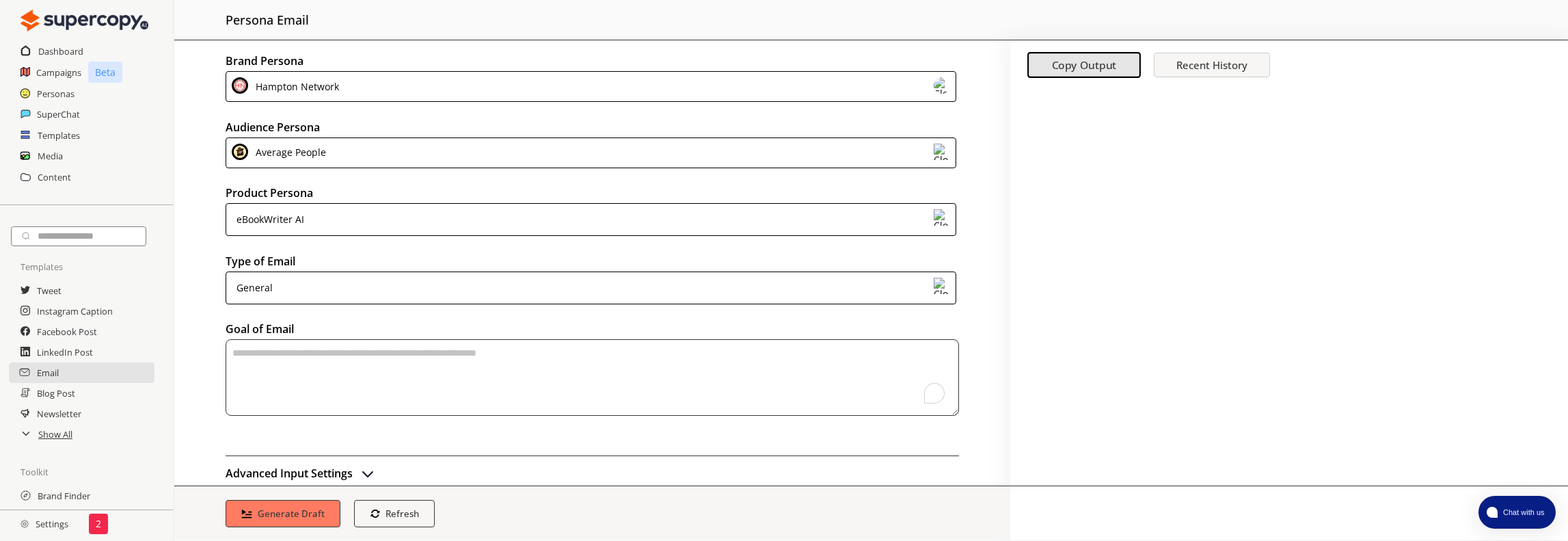
click at [296, 349] on textarea "To enrich screen reader interactions, please activate Accessibility in Grammarl…" at bounding box center [592, 377] width 734 height 77
click at [278, 506] on b "Generate Draft" at bounding box center [291, 512] width 71 height 13
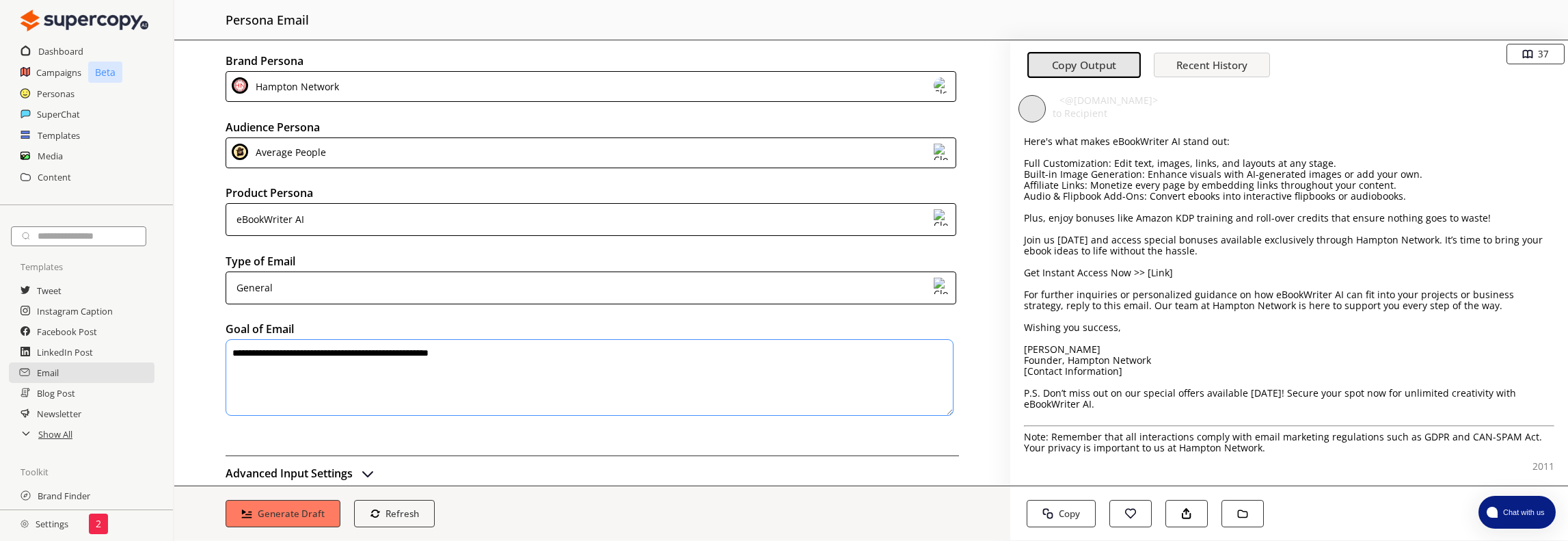
scroll to position [138, 0]
click at [506, 354] on textarea "**********" at bounding box center [590, 377] width 728 height 77
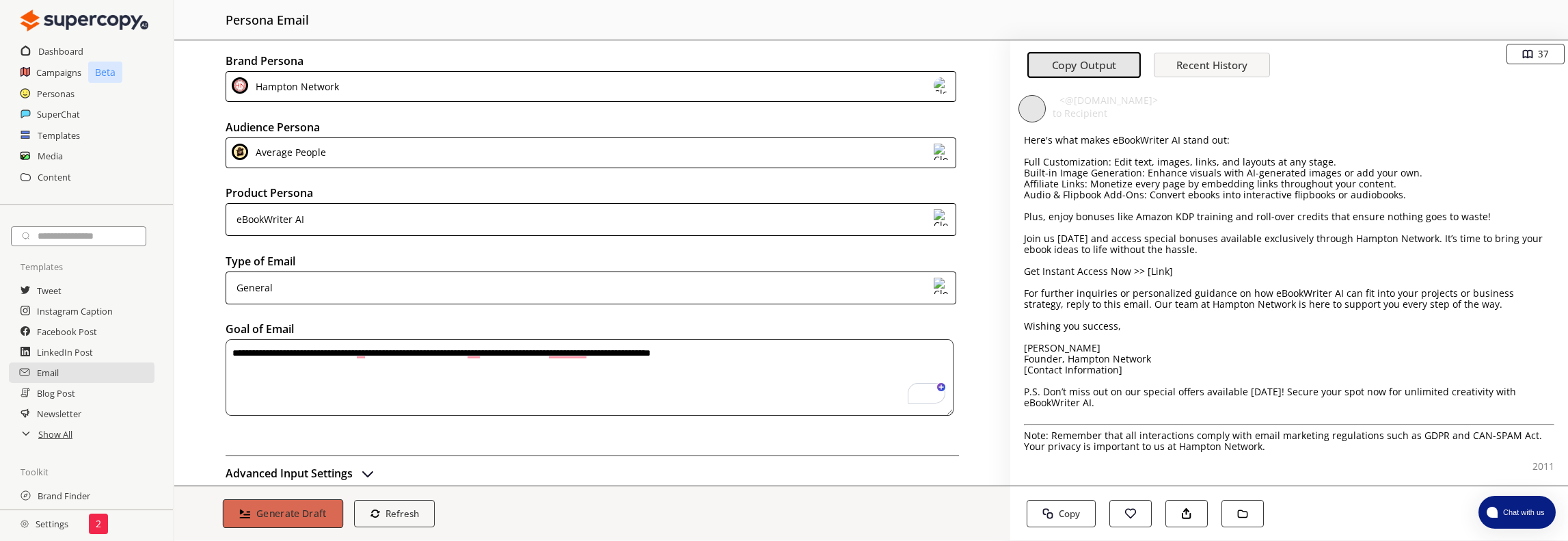
type textarea "**********"
click at [308, 516] on b "Generate Draft" at bounding box center [291, 512] width 71 height 13
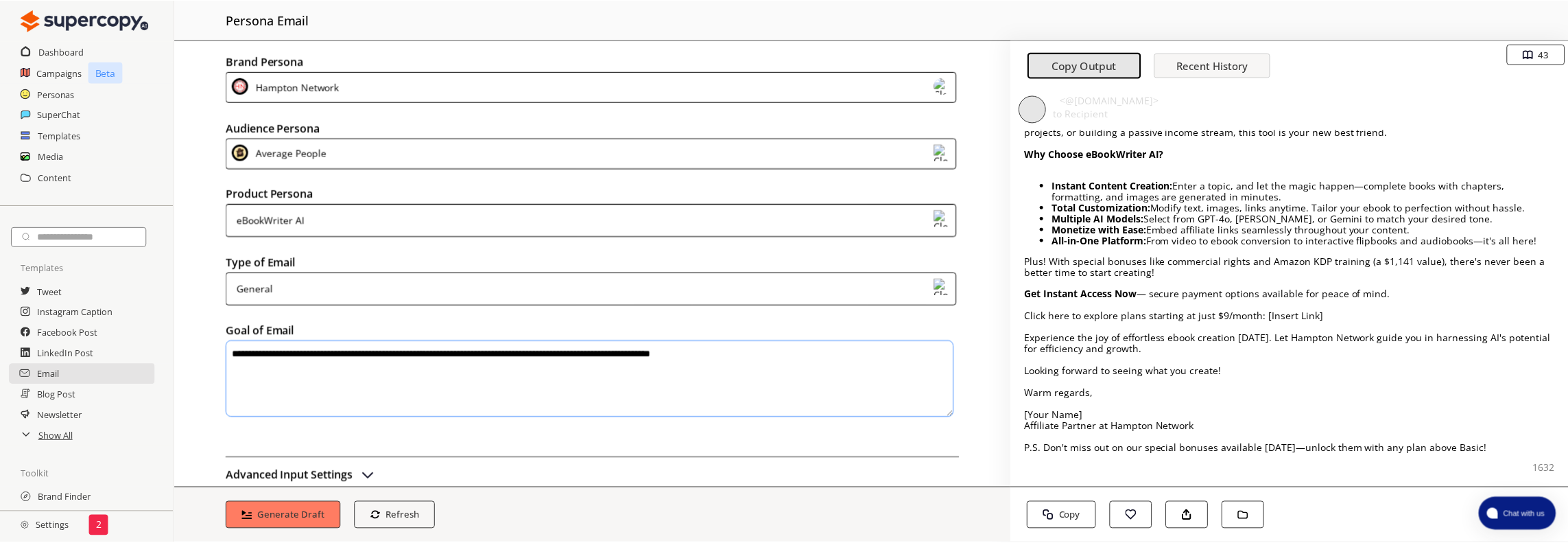
scroll to position [0, 0]
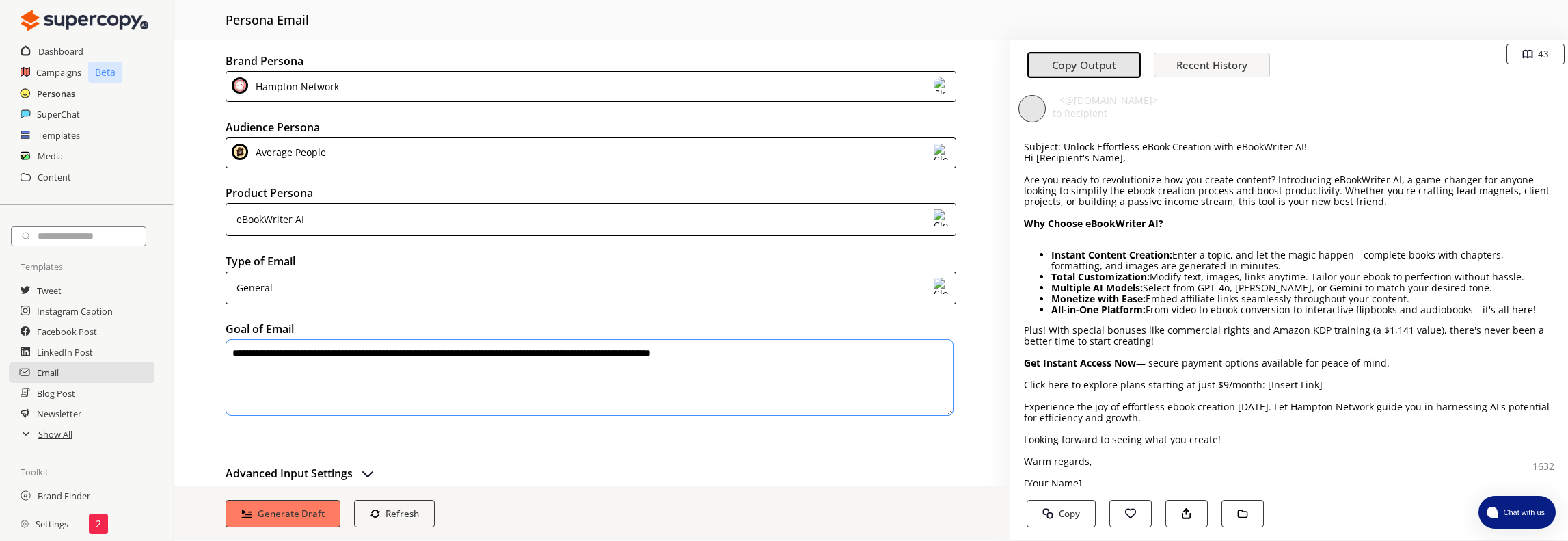
click at [61, 94] on h2 "Personas" at bounding box center [55, 94] width 38 height 20
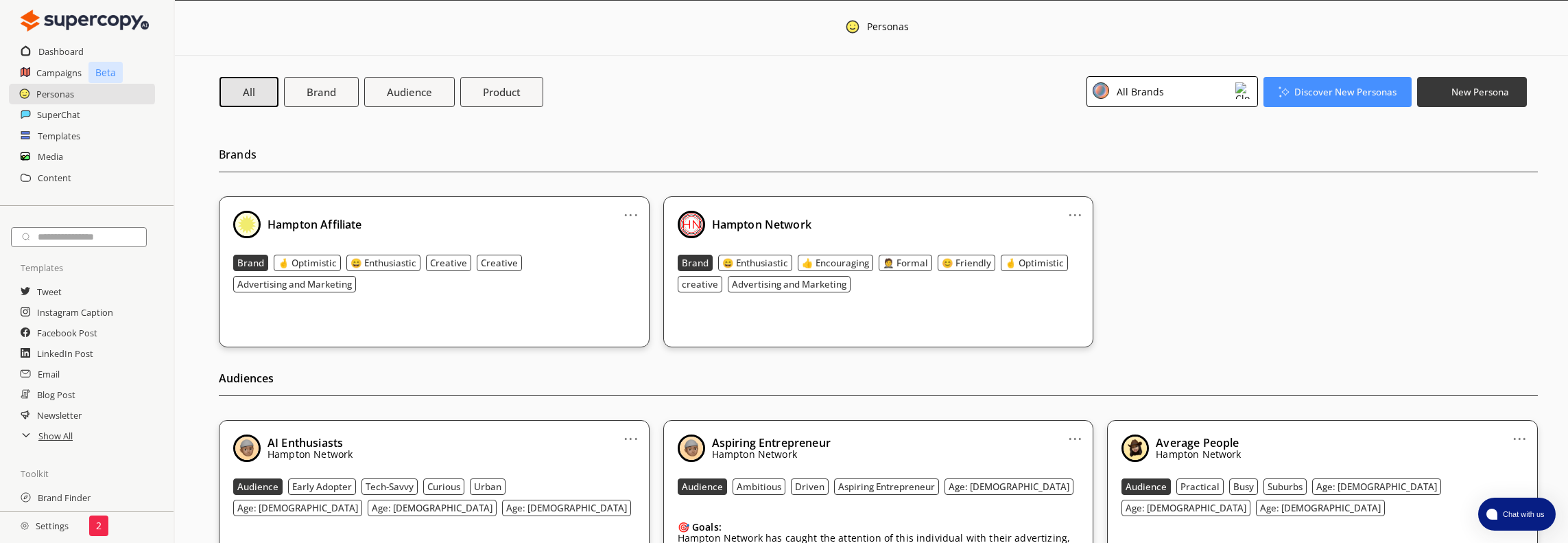
click at [1203, 89] on div "All Brands" at bounding box center [1172, 91] width 172 height 31
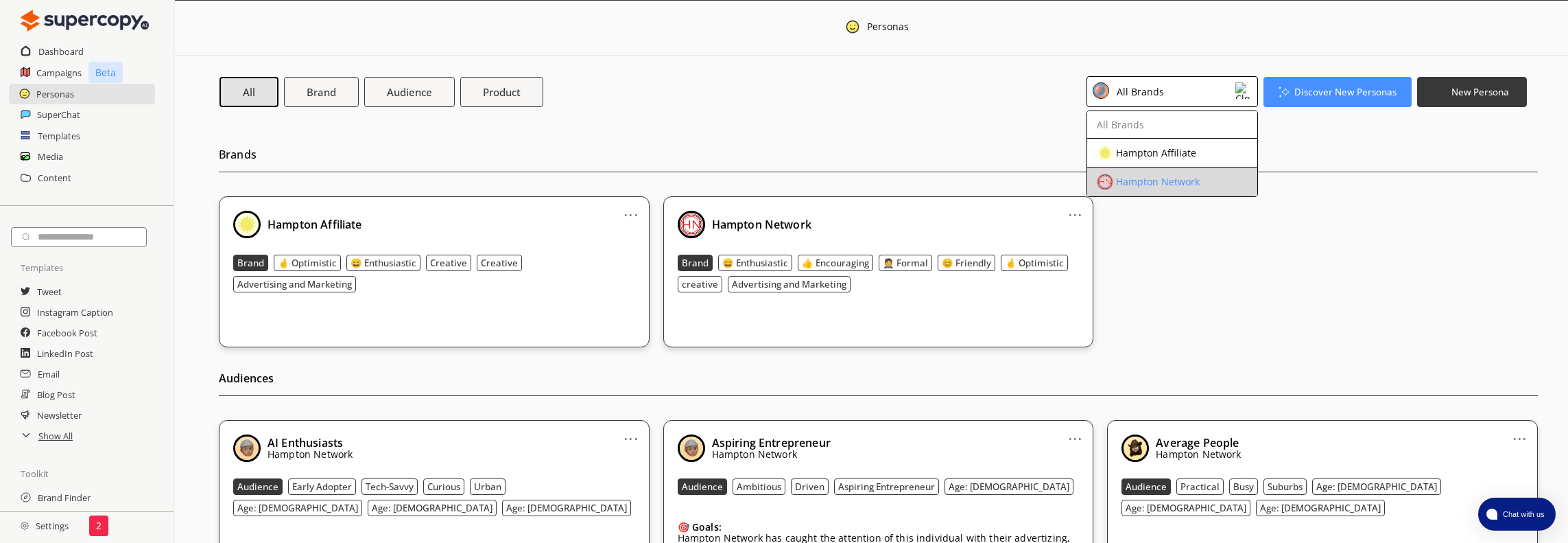
click at [1167, 179] on div "Hampton Network" at bounding box center [1158, 181] width 84 height 11
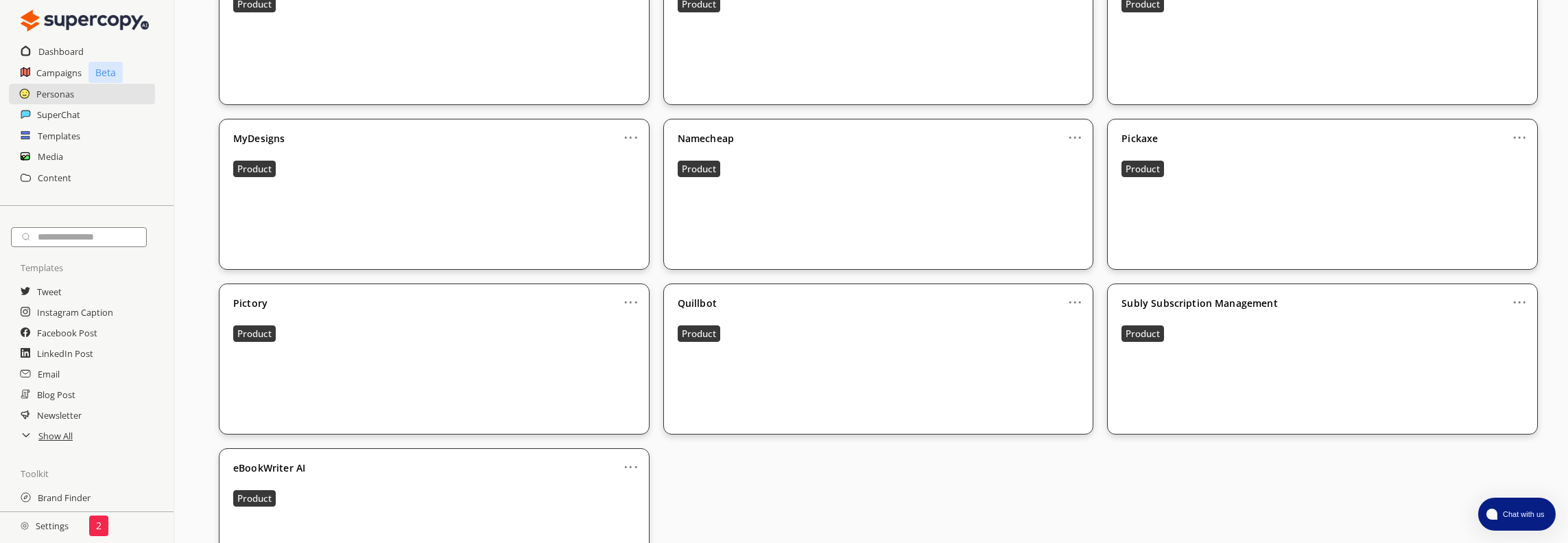
scroll to position [2050, 0]
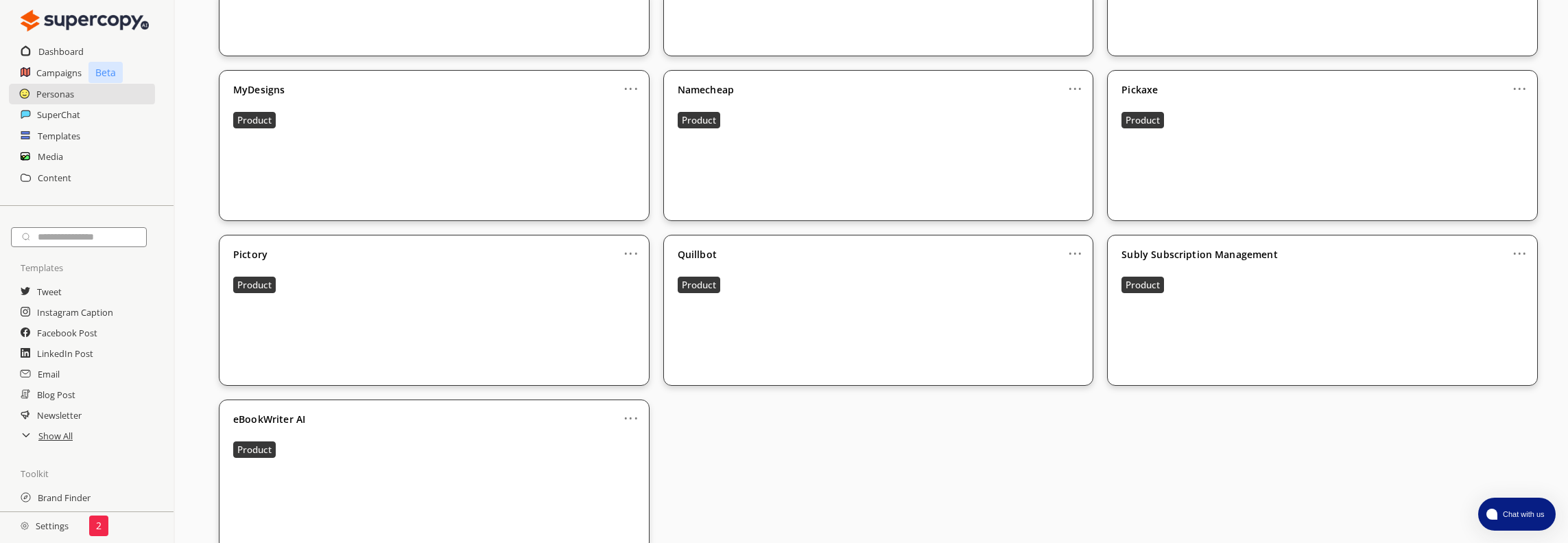
click at [634, 407] on link "..." at bounding box center [630, 412] width 15 height 11
click at [622, 428] on li "Edit" at bounding box center [615, 441] width 76 height 26
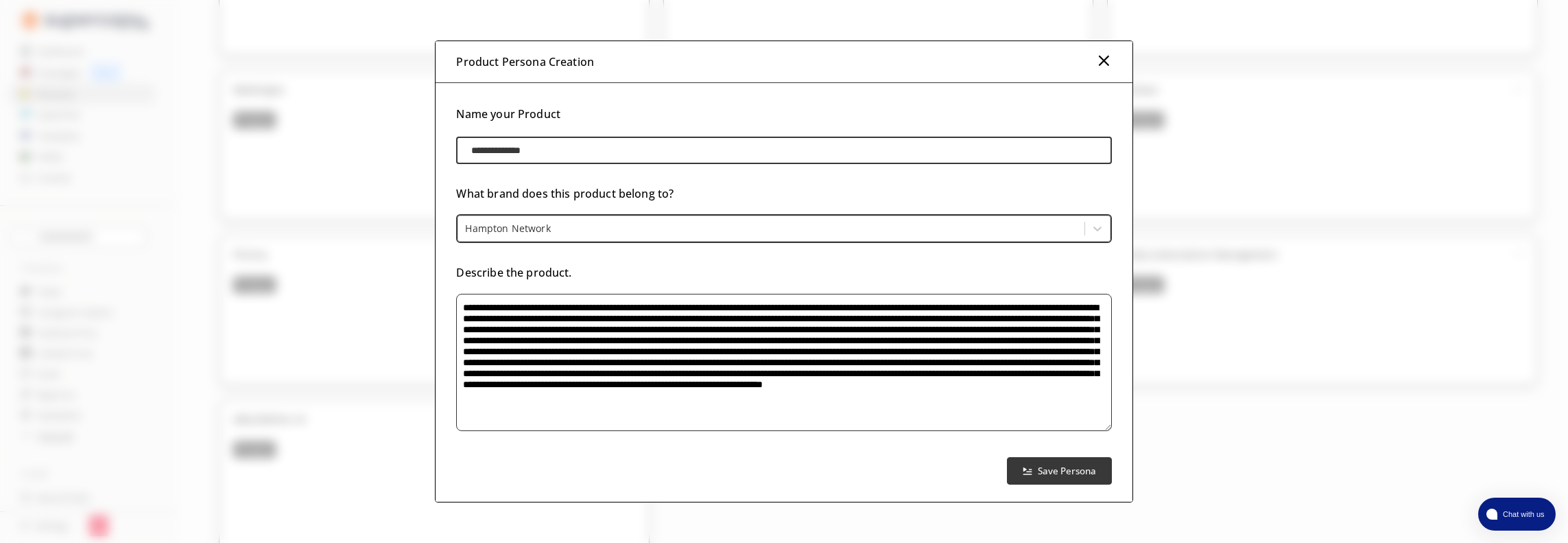
drag, startPoint x: 1110, startPoint y: 389, endPoint x: 1113, endPoint y: 449, distance: 60.1
click at [1113, 449] on div "**********" at bounding box center [783, 300] width 696 height 435
drag, startPoint x: 460, startPoint y: 307, endPoint x: 1000, endPoint y: 403, distance: 548.5
click at [1000, 403] on textarea "To enrich screen reader interactions, please activate Accessibility in Grammarl…" at bounding box center [783, 362] width 655 height 137
paste textarea "**********"
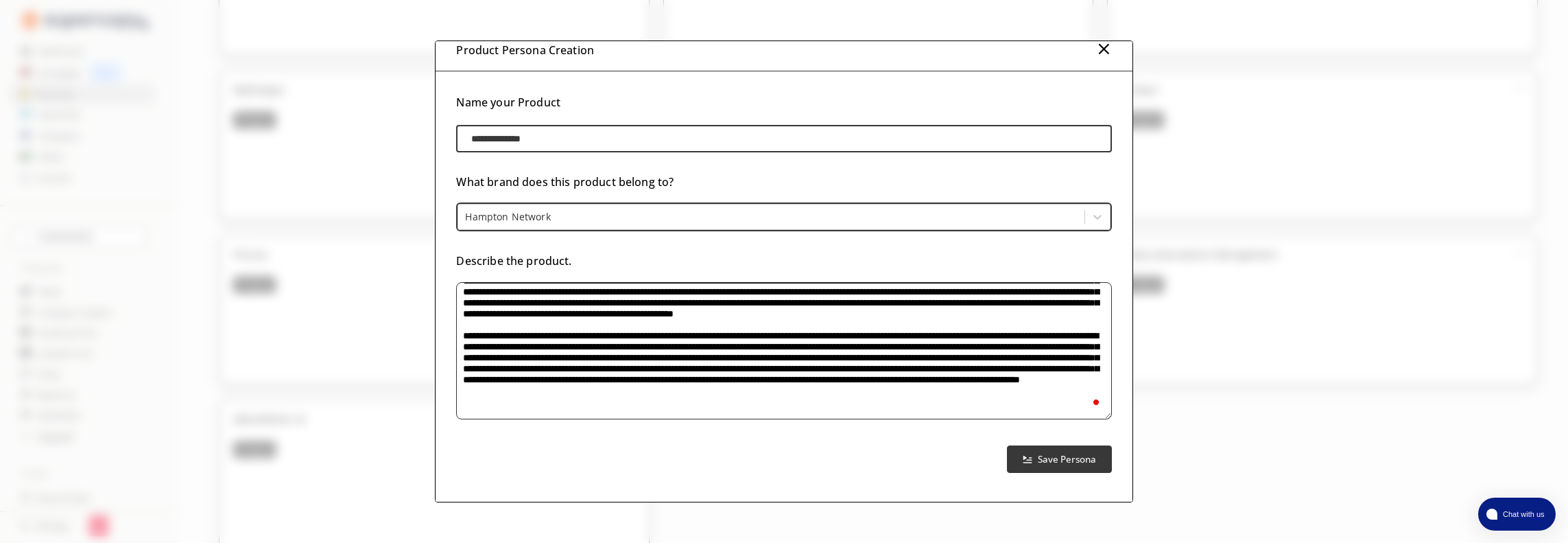
scroll to position [15, 0]
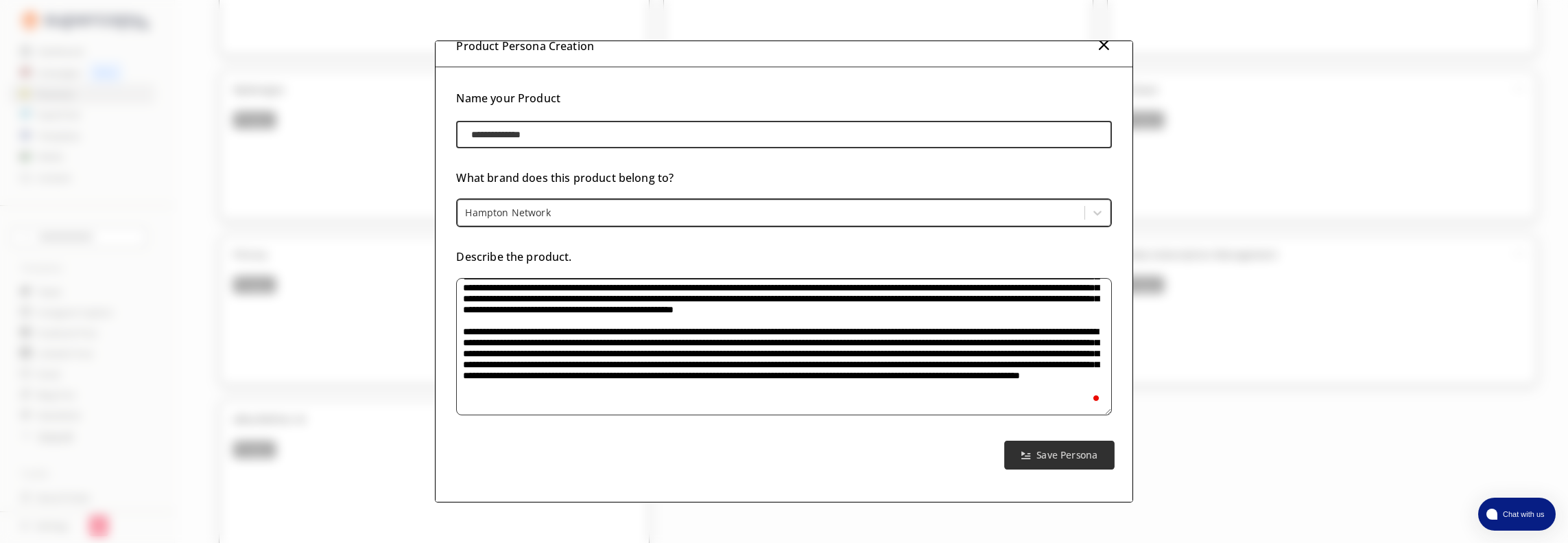
type textarea "**********"
click at [1044, 456] on b "Save Persona" at bounding box center [1066, 454] width 61 height 13
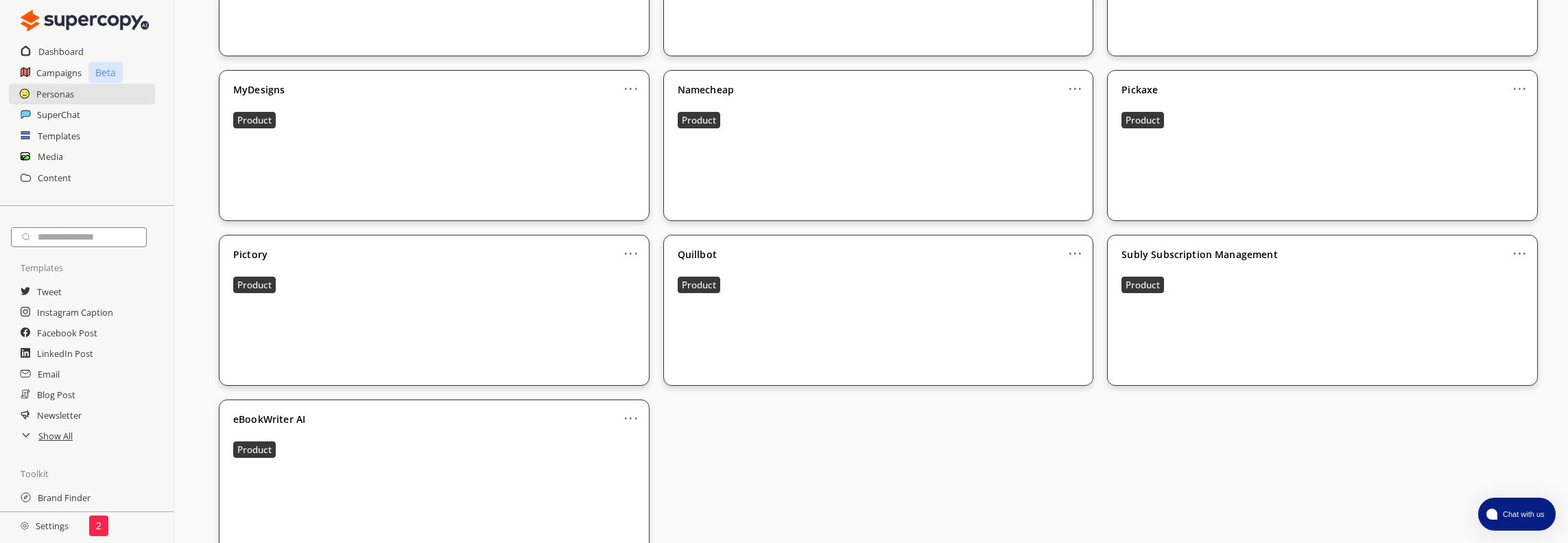
click at [636, 407] on link "..." at bounding box center [630, 412] width 15 height 11
click at [622, 428] on li "Edit" at bounding box center [615, 441] width 76 height 26
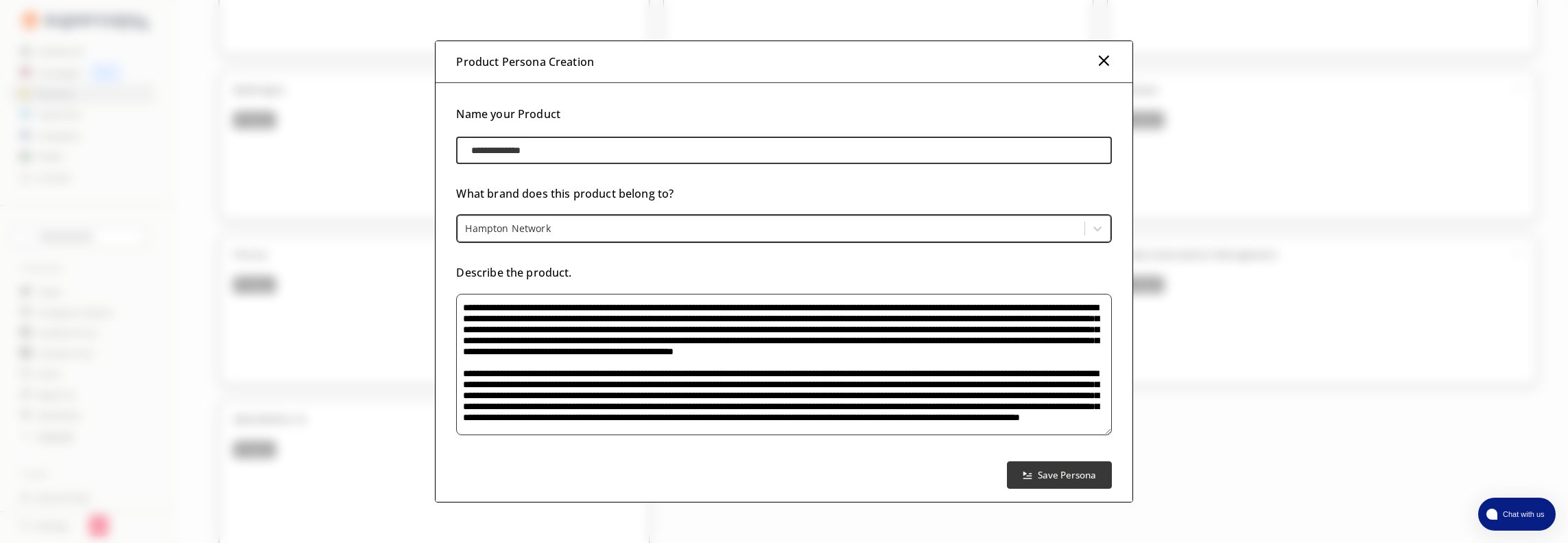
drag, startPoint x: 1105, startPoint y: 389, endPoint x: 1092, endPoint y: 426, distance: 39.2
click at [1122, 453] on div "**********" at bounding box center [783, 302] width 696 height 439
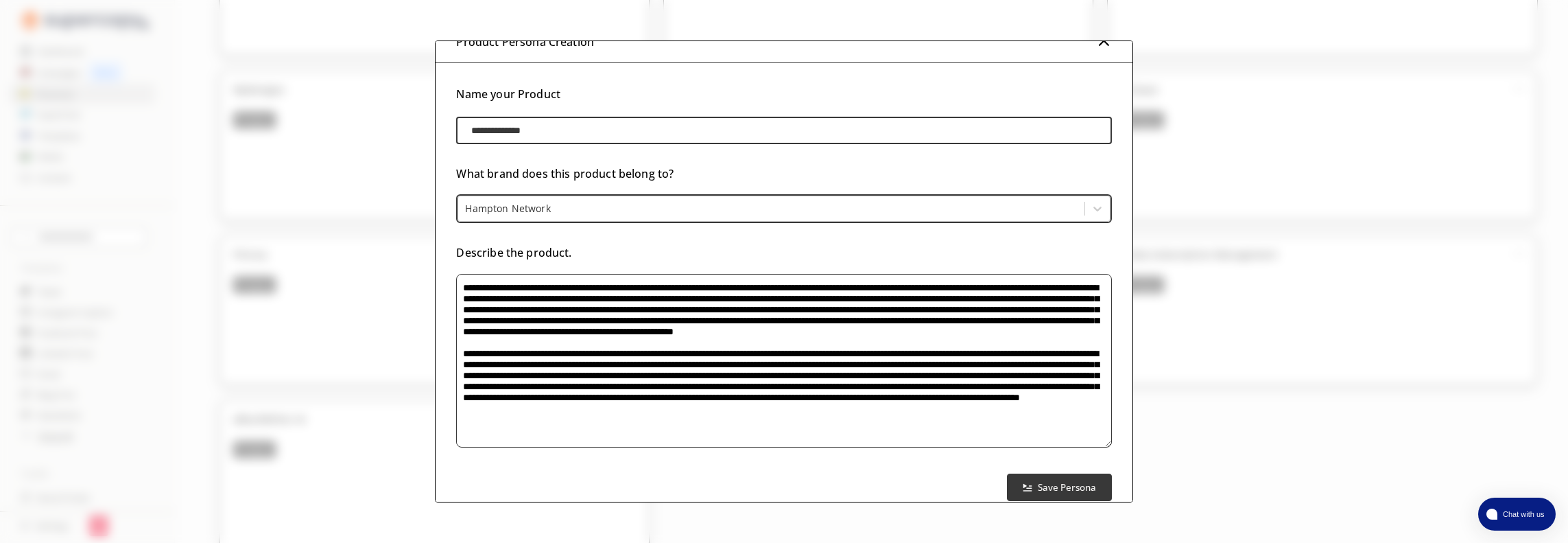
drag, startPoint x: 1105, startPoint y: 411, endPoint x: 1114, endPoint y: 444, distance: 34.2
click at [1114, 444] on div "**********" at bounding box center [783, 298] width 696 height 471
click at [1053, 482] on b "Save Persona" at bounding box center [1066, 487] width 61 height 13
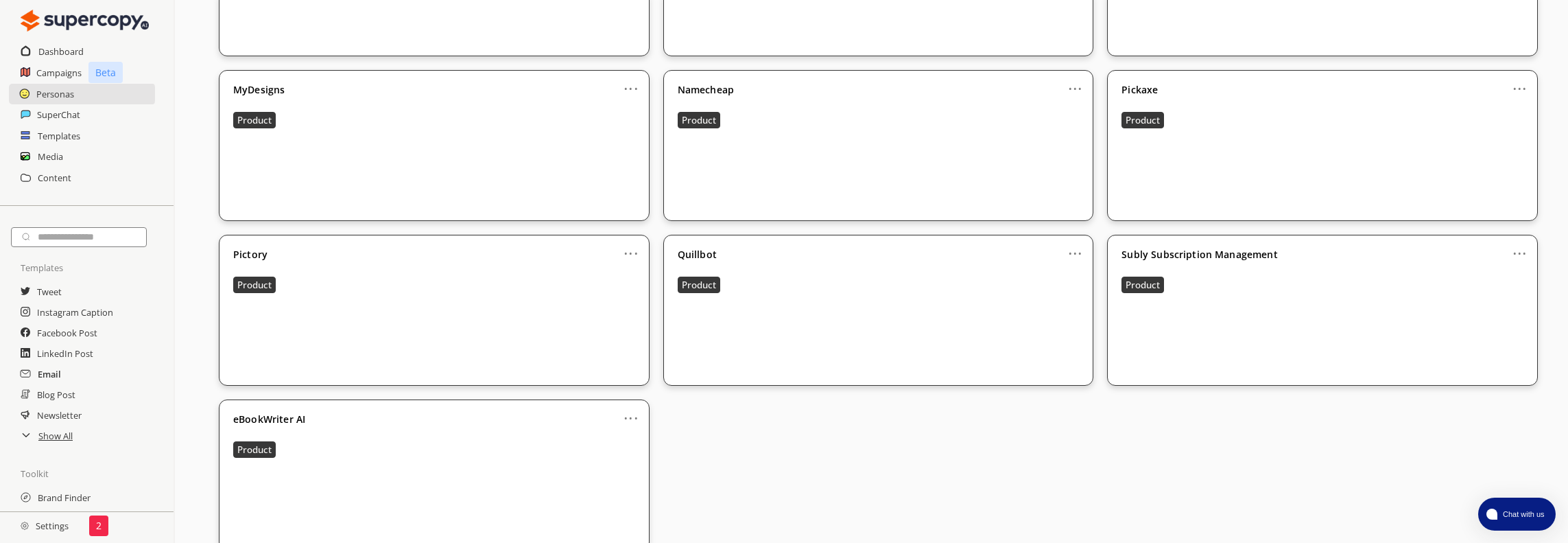
click at [56, 372] on h2 "Email" at bounding box center [49, 374] width 23 height 21
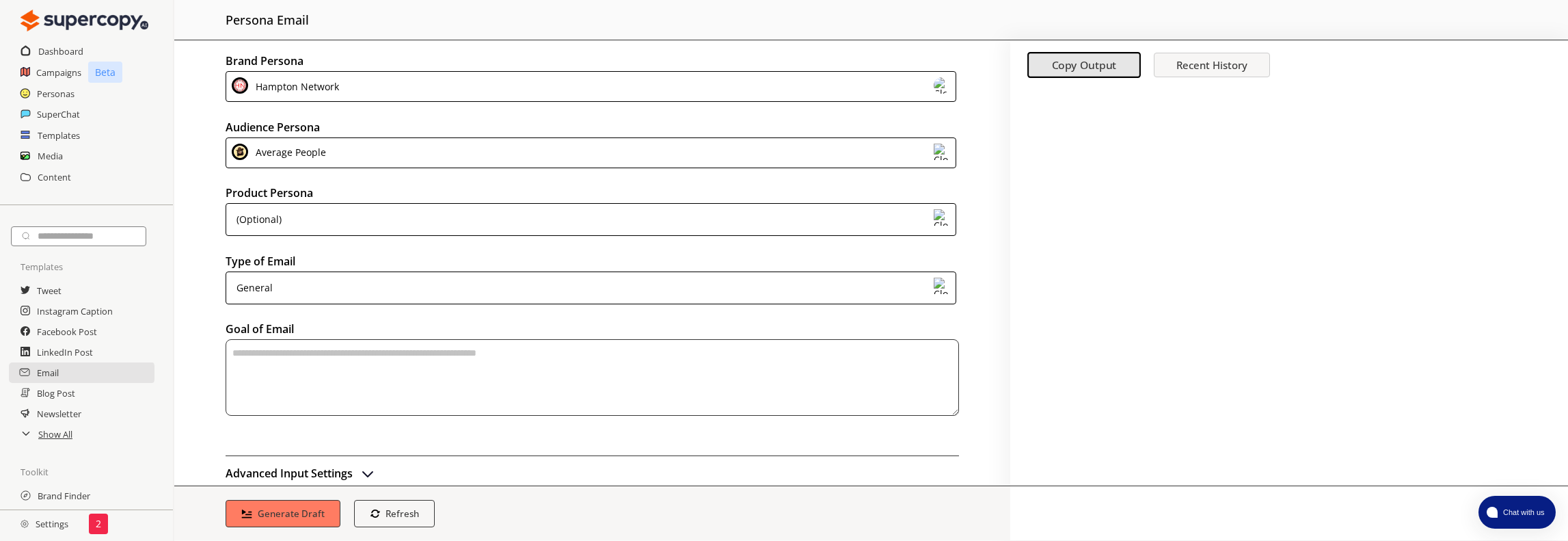
click at [401, 221] on div "(Optional)" at bounding box center [591, 219] width 731 height 33
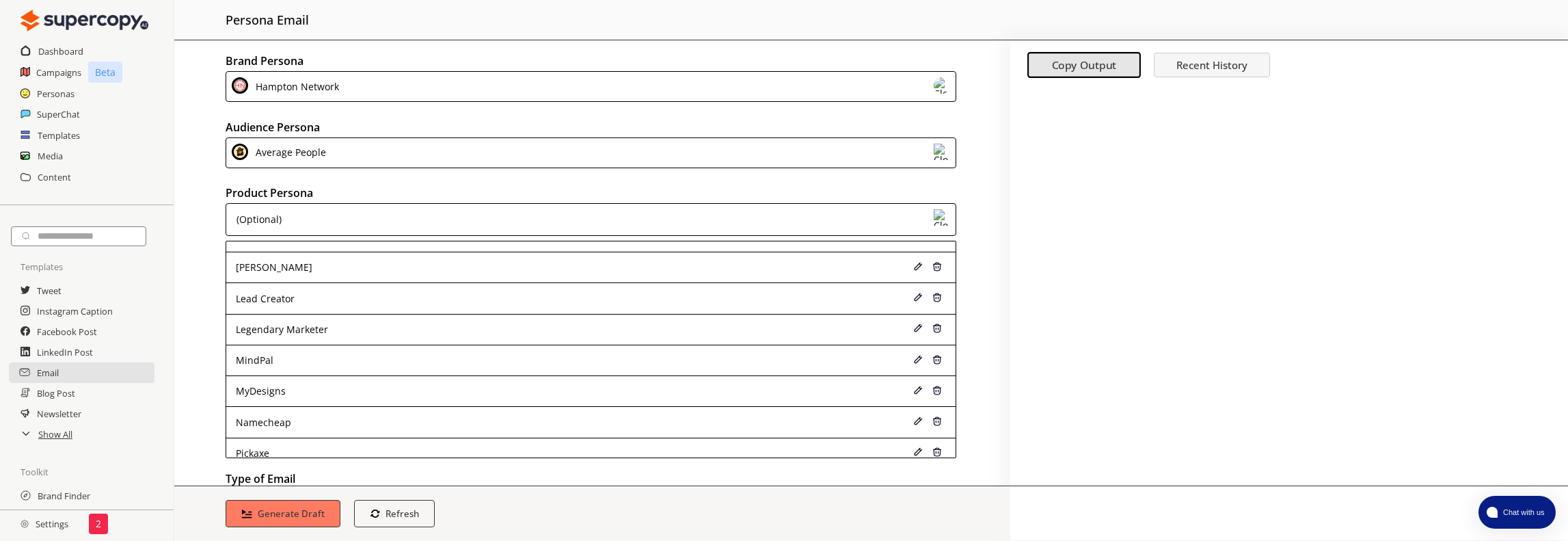
scroll to position [607, 0]
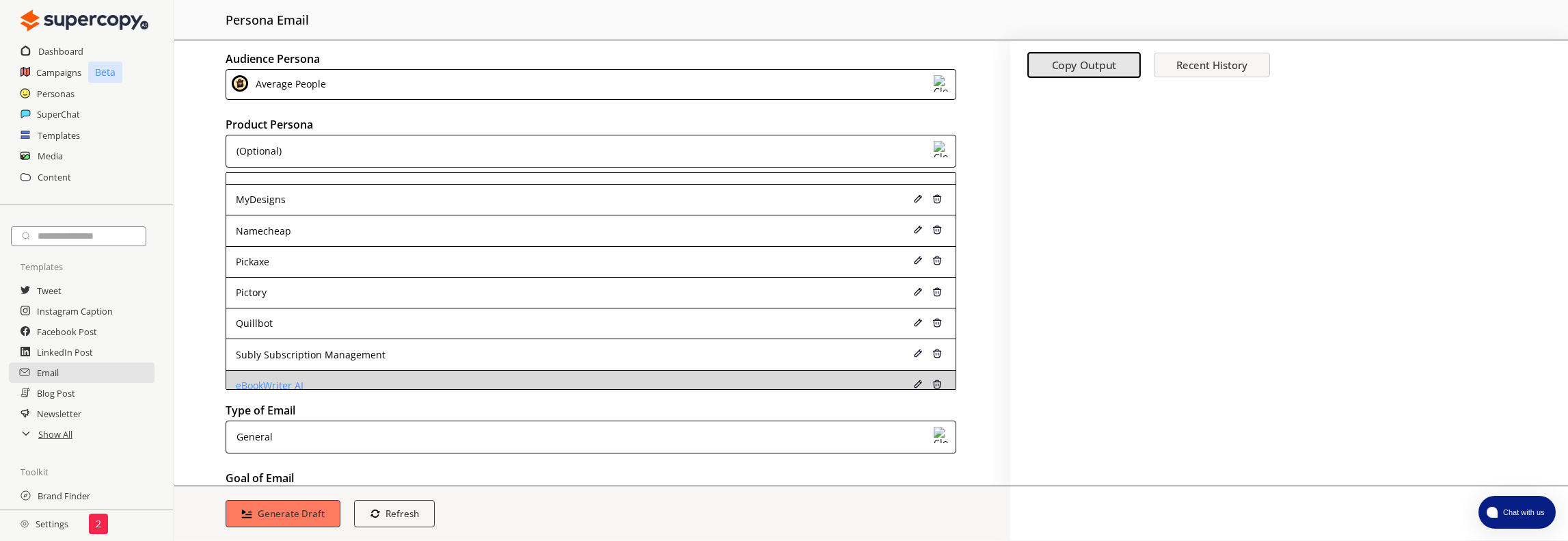
click at [297, 380] on div "eBookWriter AI" at bounding box center [523, 385] width 575 height 11
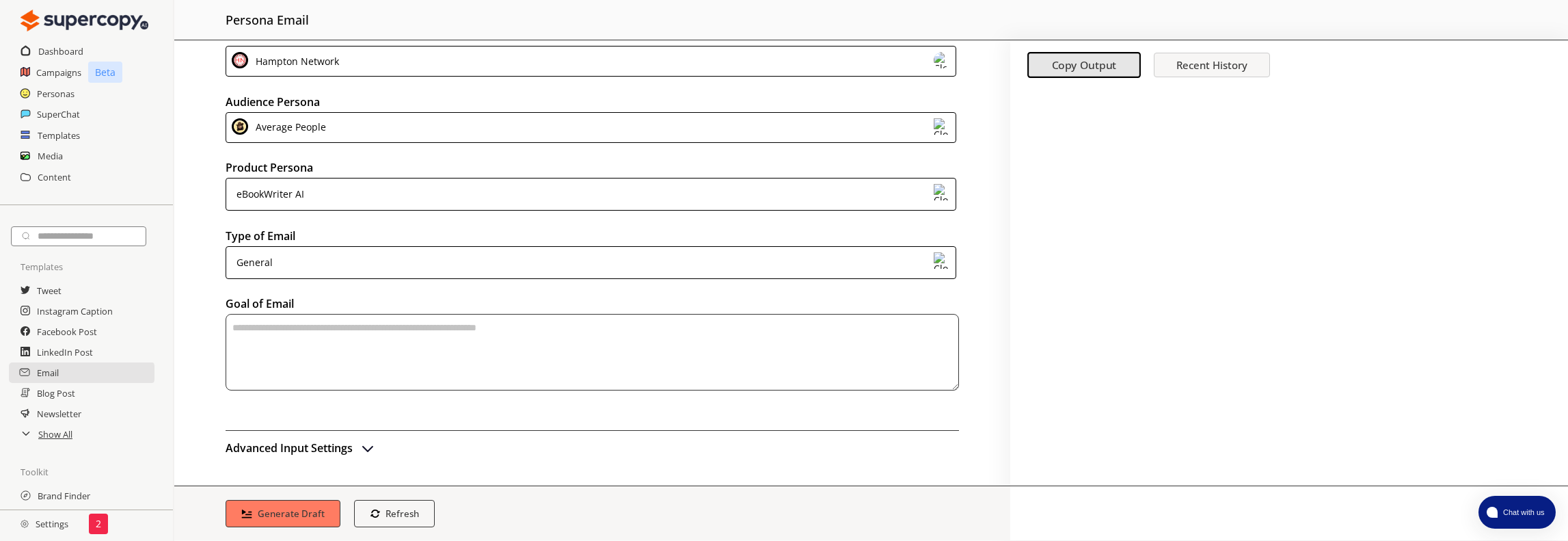
scroll to position [22, 0]
click at [365, 444] on img "advanced-inputs" at bounding box center [367, 451] width 16 height 16
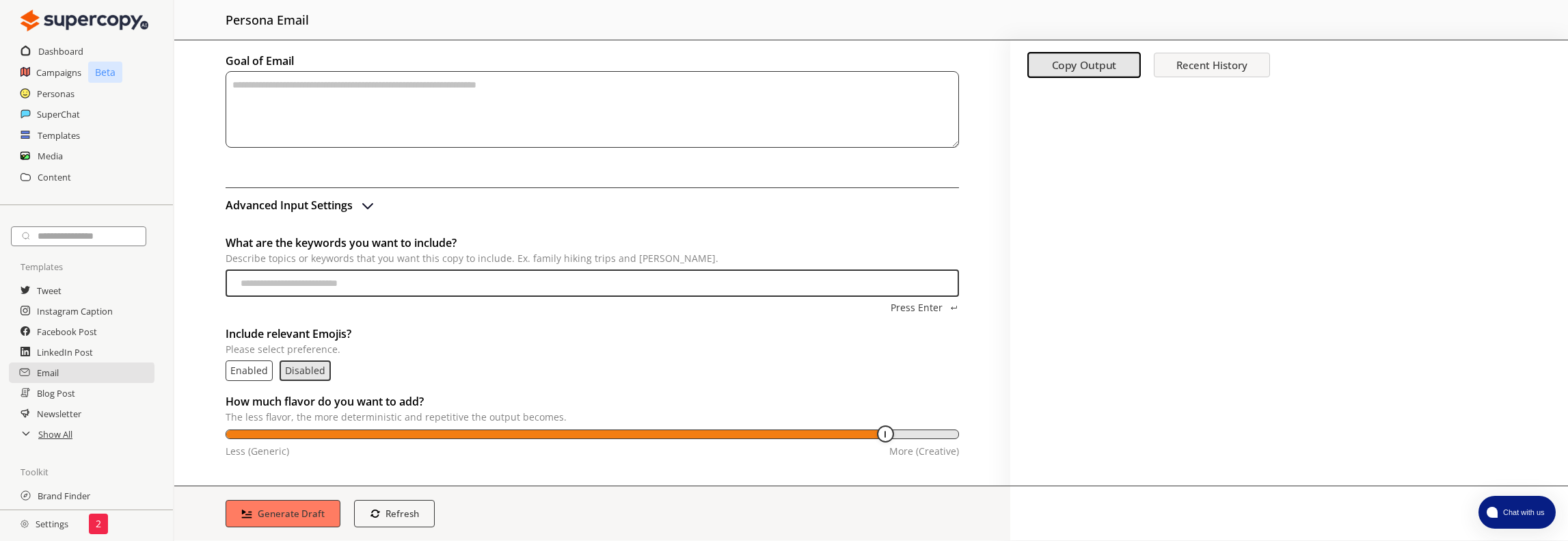
scroll to position [269, 0]
click at [249, 364] on p "Enabled" at bounding box center [249, 369] width 37 height 11
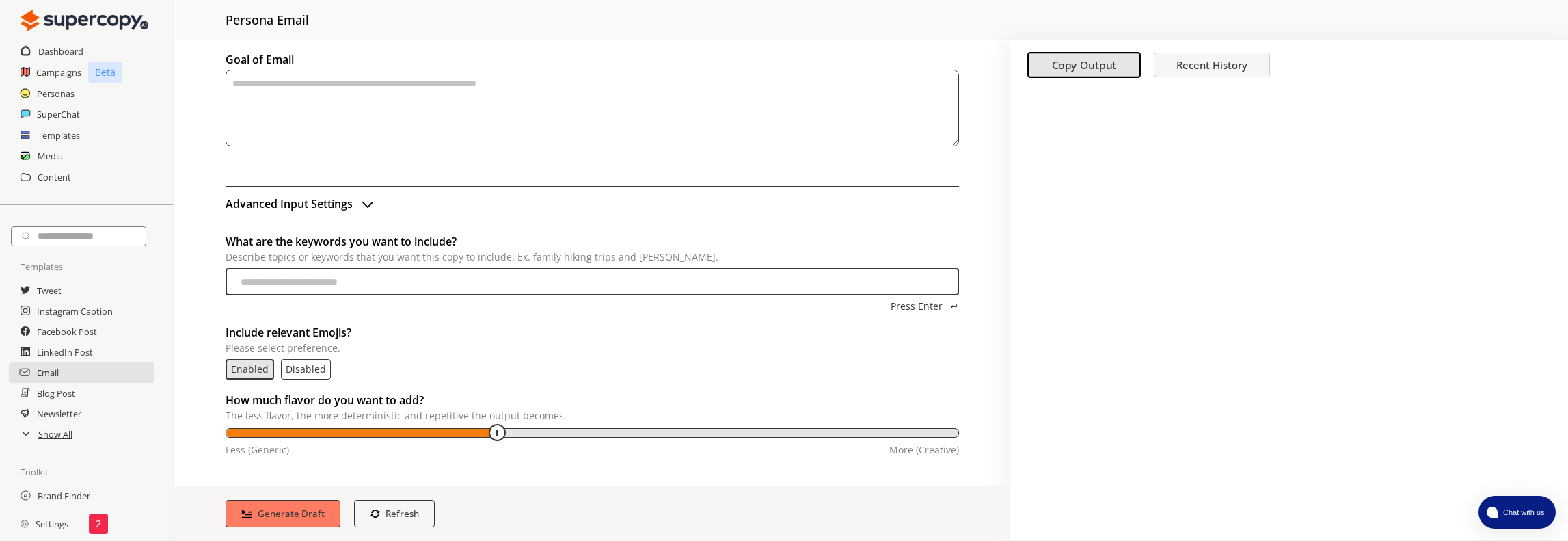
drag, startPoint x: 880, startPoint y: 429, endPoint x: 502, endPoint y: 431, distance: 378.0
type input "**"
click at [502, 431] on input "temperature-input" at bounding box center [593, 435] width 732 height 11
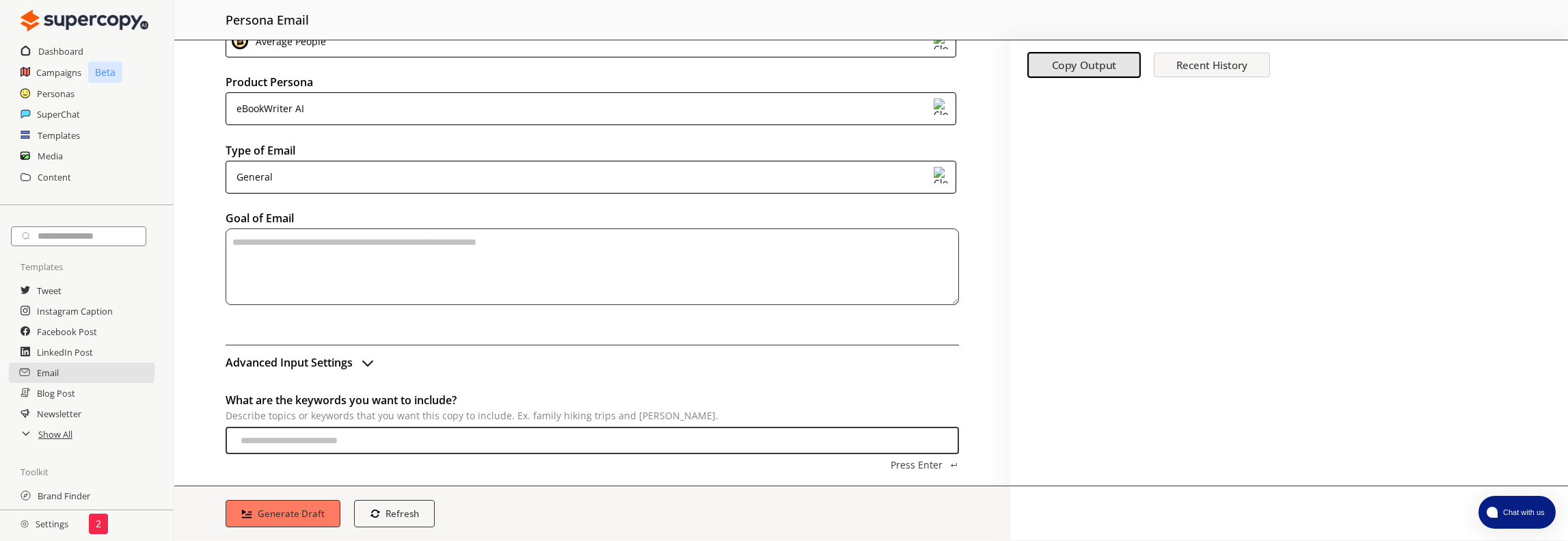
scroll to position [133, 0]
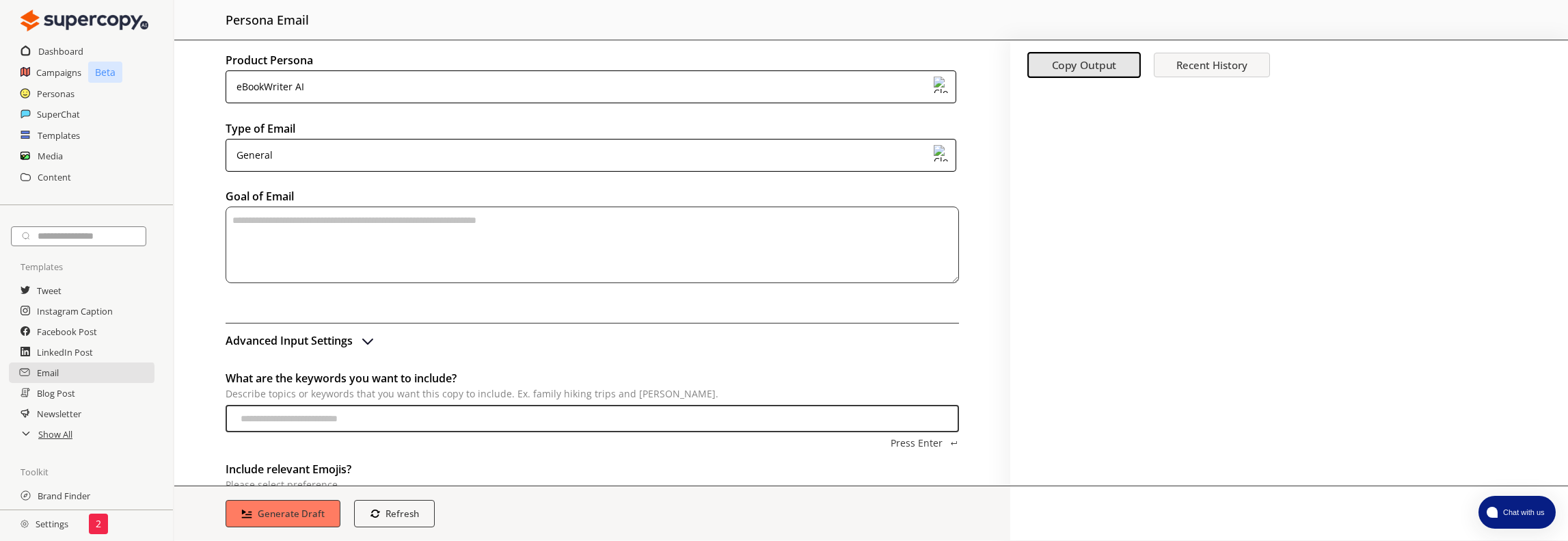
click at [262, 216] on textarea "textarea-textarea" at bounding box center [592, 245] width 734 height 77
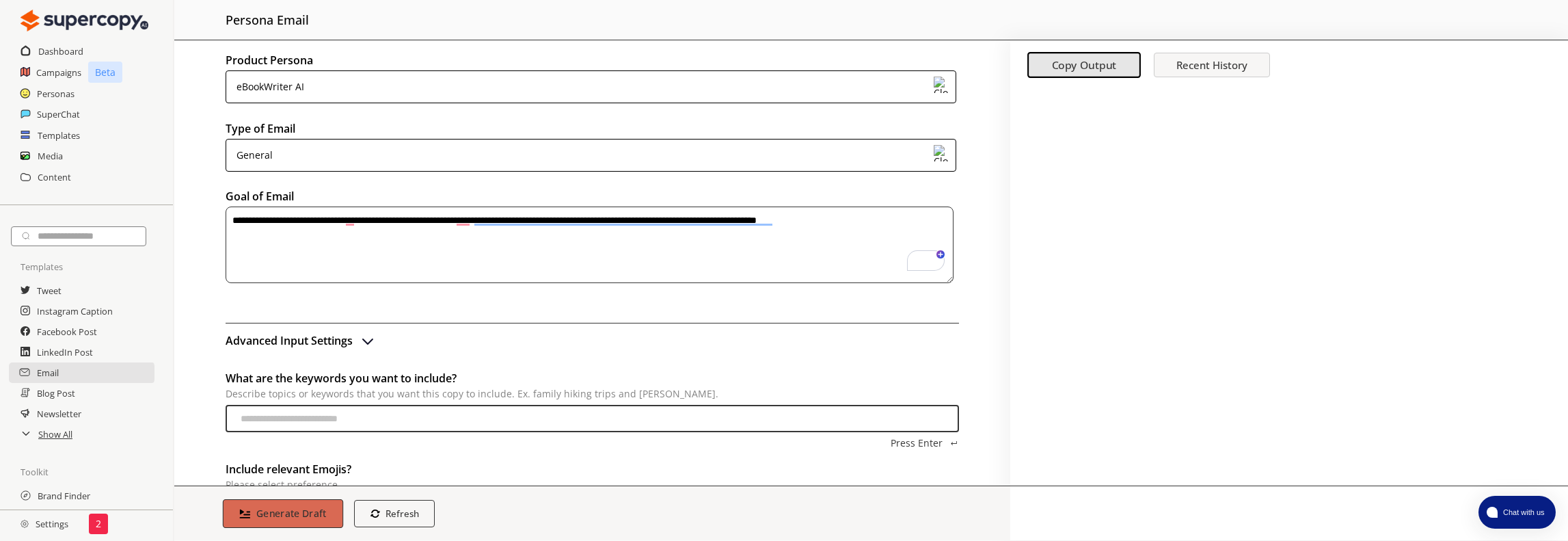
click at [263, 508] on b "Generate Draft" at bounding box center [291, 512] width 71 height 13
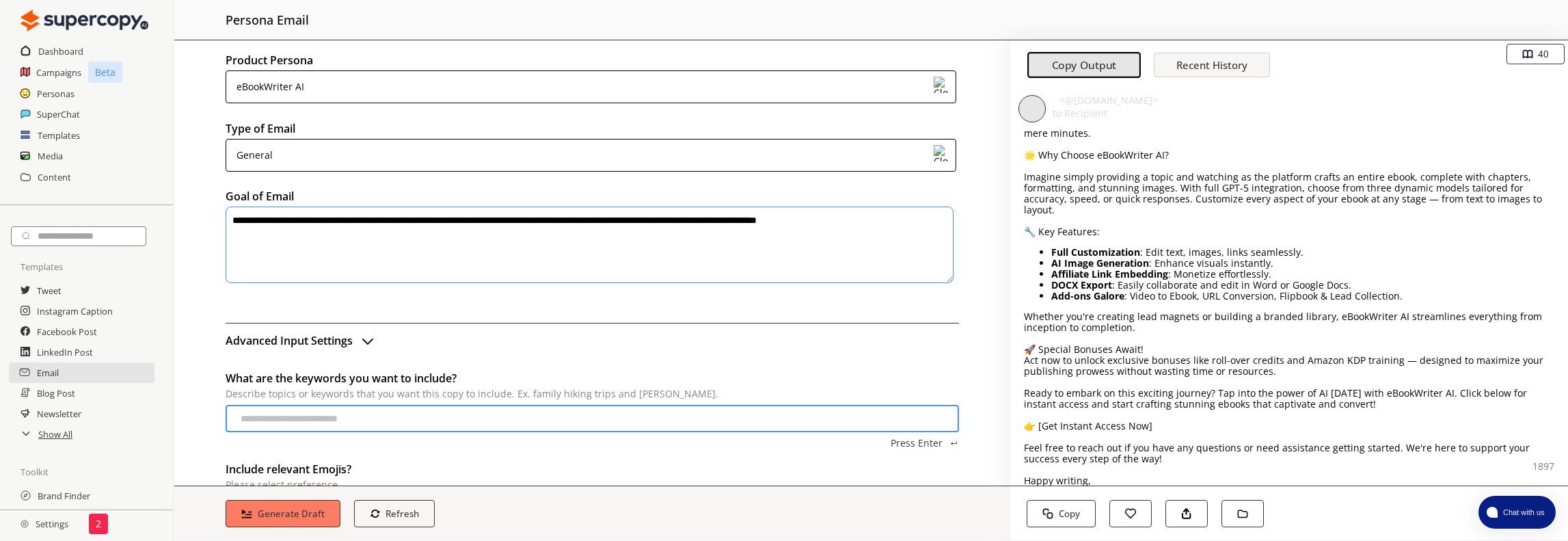
scroll to position [147, 0]
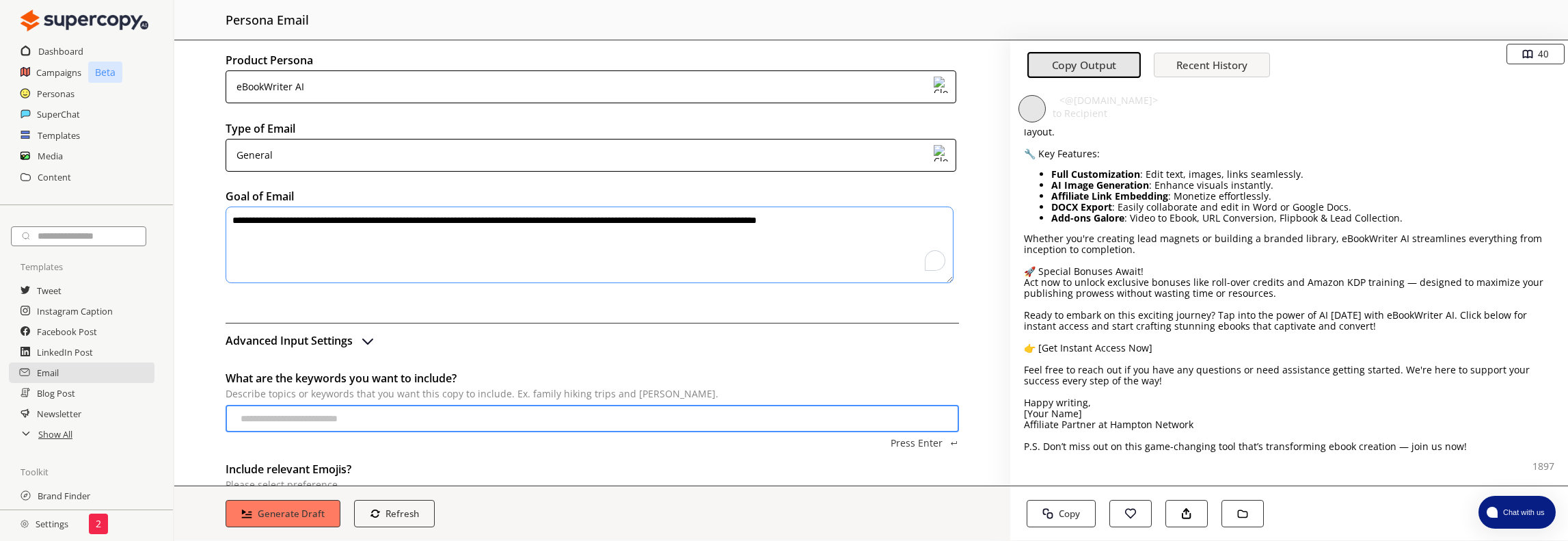
click at [899, 221] on textarea "**********" at bounding box center [590, 245] width 728 height 77
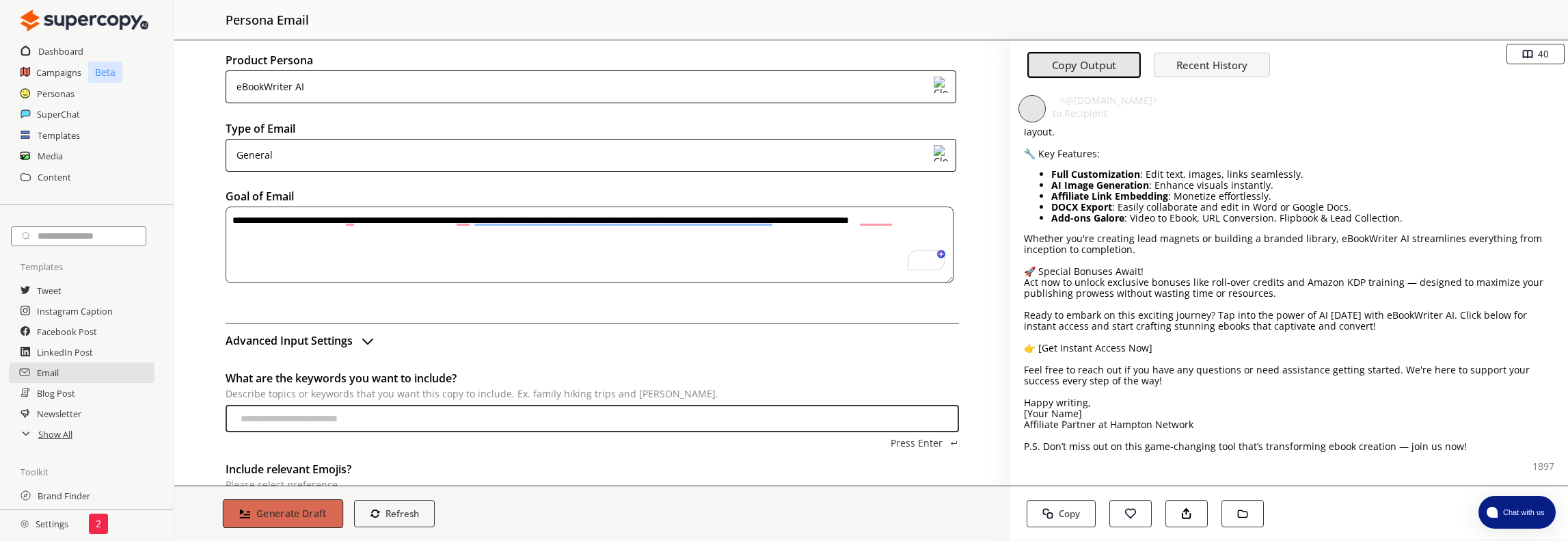
type textarea "**********"
click at [274, 516] on b "Generate Draft" at bounding box center [291, 512] width 71 height 13
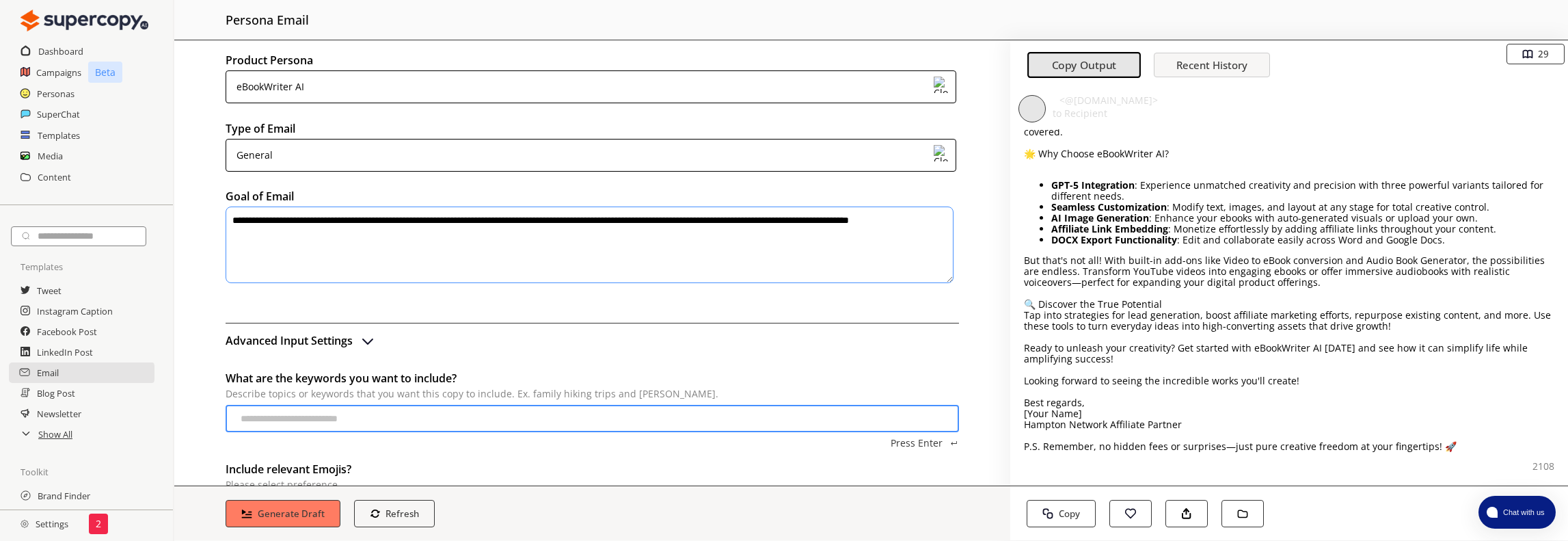
scroll to position [0, 0]
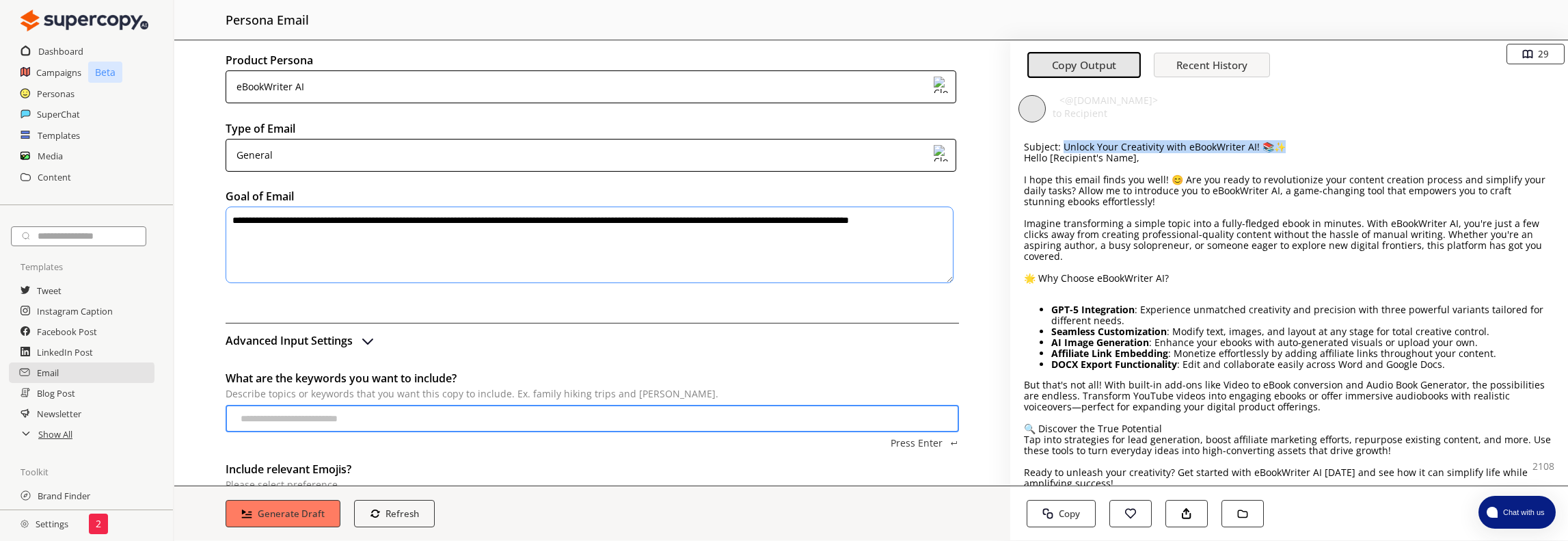
drag, startPoint x: 1063, startPoint y: 147, endPoint x: 1281, endPoint y: 146, distance: 218.0
click at [1281, 146] on p "Subject: Unlock Your Creativity with eBookWriter AI! 📚✨" at bounding box center [1289, 147] width 531 height 11
copy p "Unlock Your Creativity with eBookWriter AI! 📚✨"
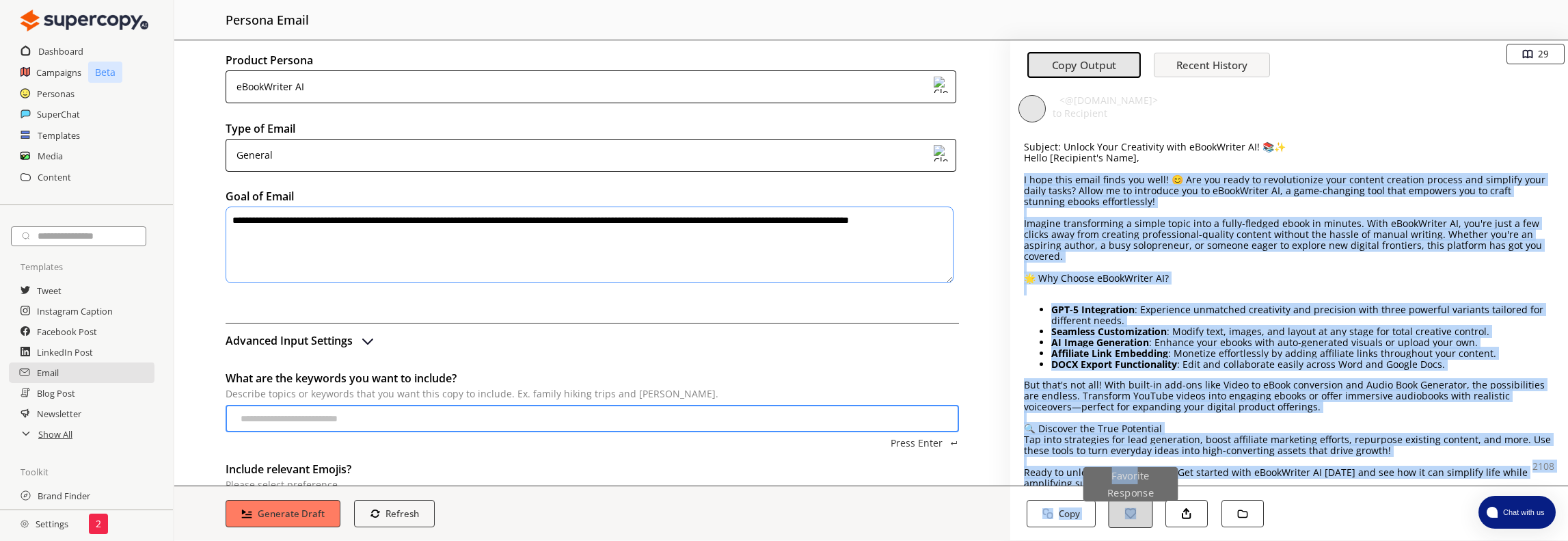
scroll to position [124, 0]
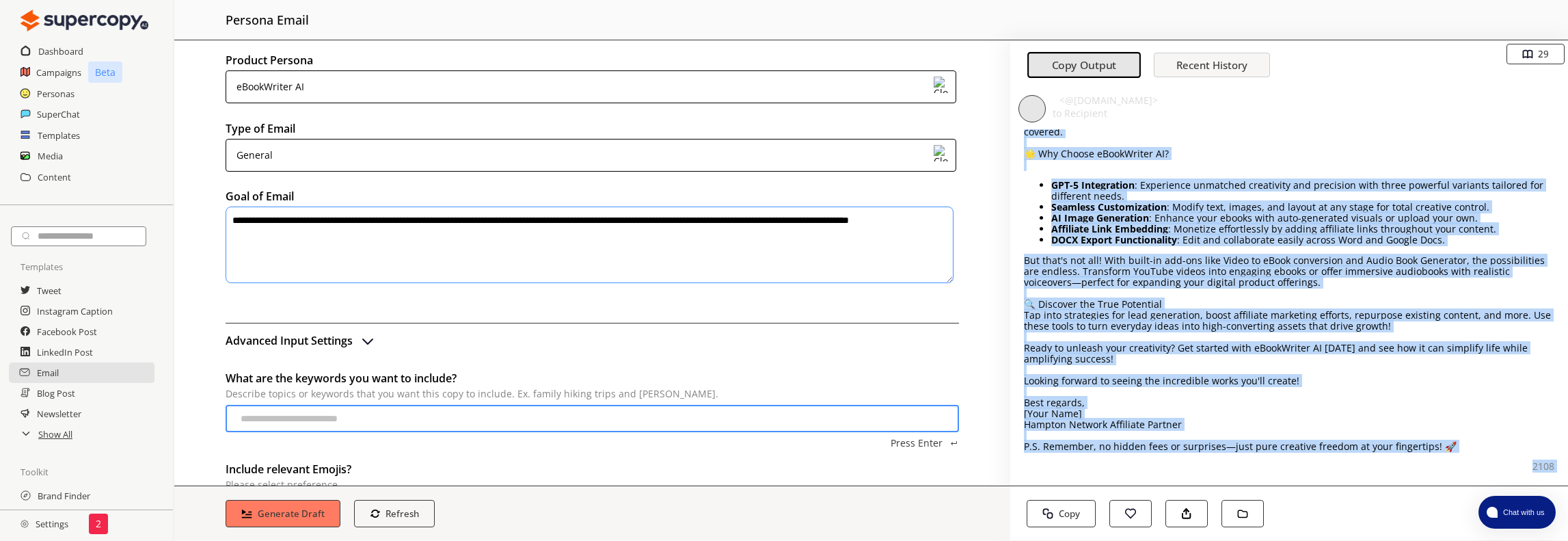
drag, startPoint x: 1027, startPoint y: 177, endPoint x: 1456, endPoint y: 438, distance: 502.2
copy div "Loremip: Dolors Amet Consectetu adip eLitsEddoei TE! 📚✨ Incid [Utlaboree'd Magn…"
